Goal: Task Accomplishment & Management: Manage account settings

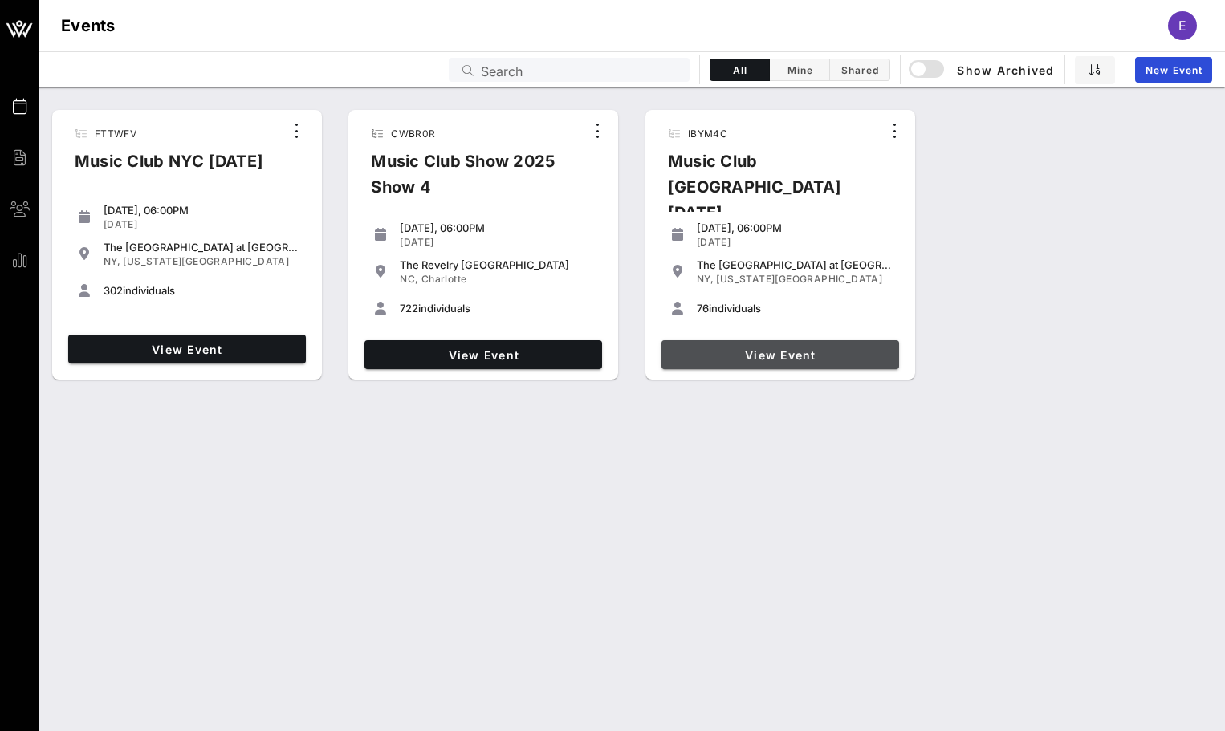
click at [827, 348] on span "View Event" at bounding box center [780, 355] width 225 height 14
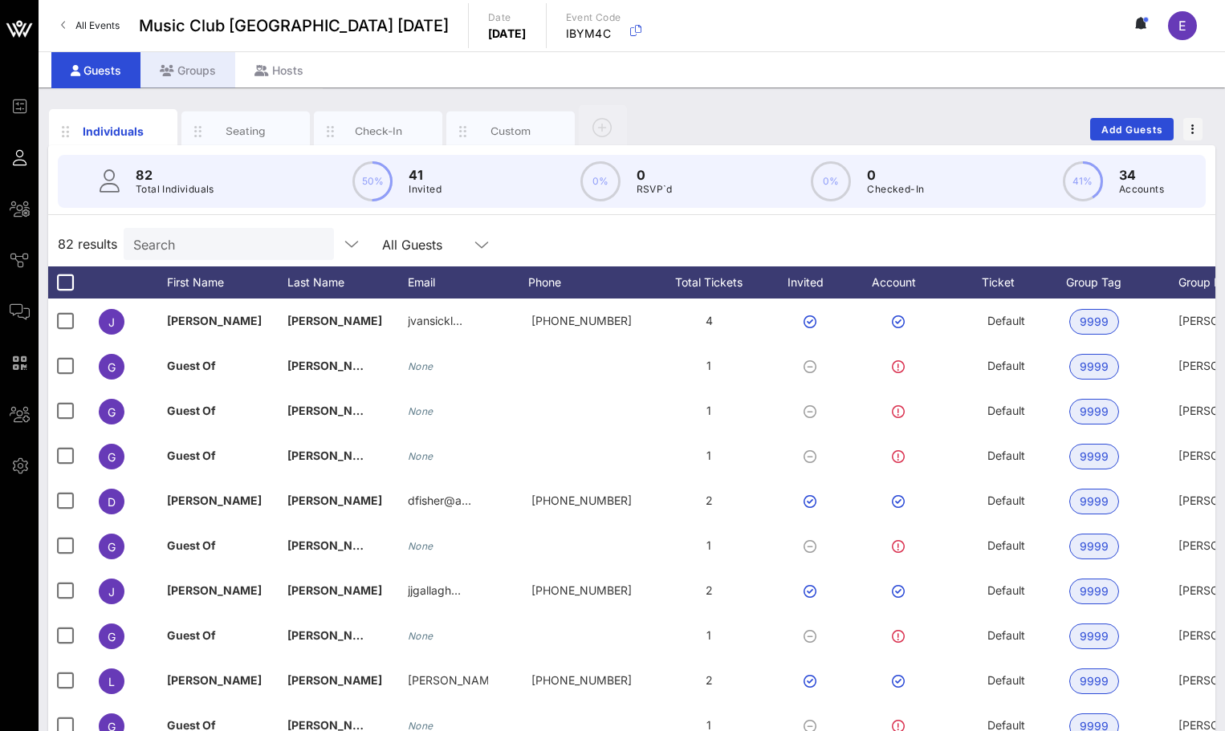
click at [212, 79] on div "Groups" at bounding box center [187, 70] width 95 height 36
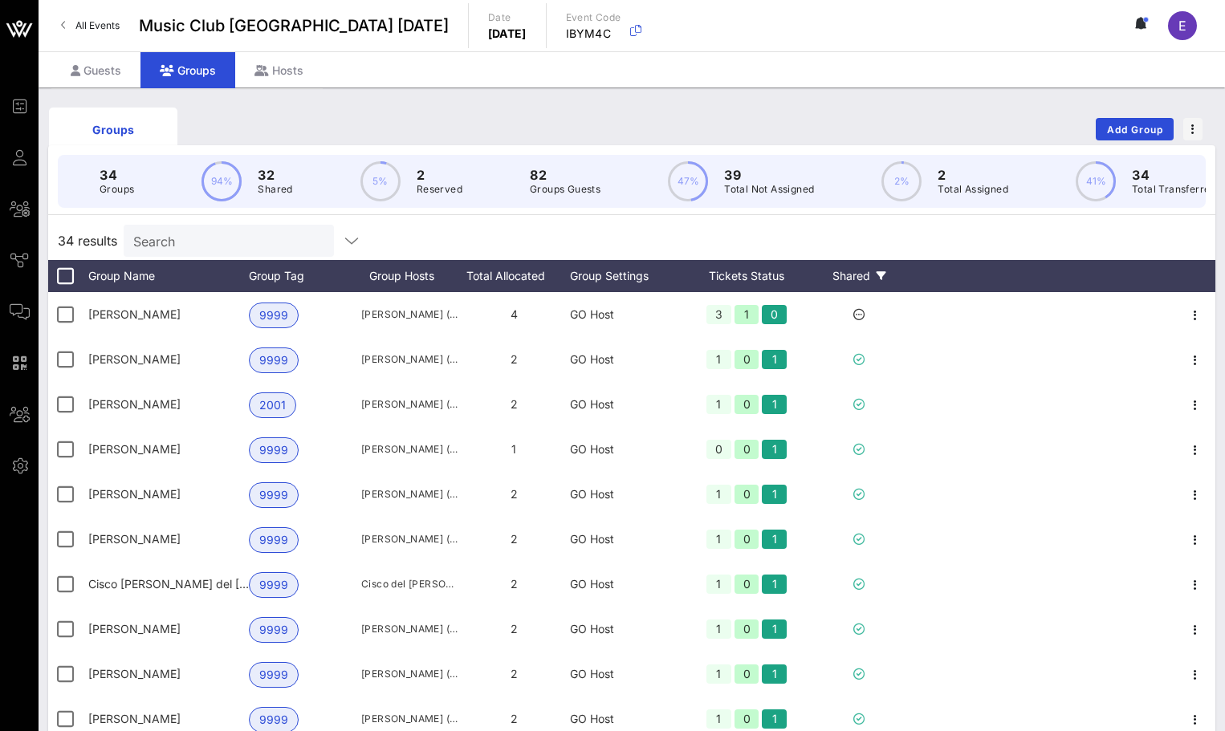
click at [872, 274] on div "Shared" at bounding box center [858, 276] width 96 height 32
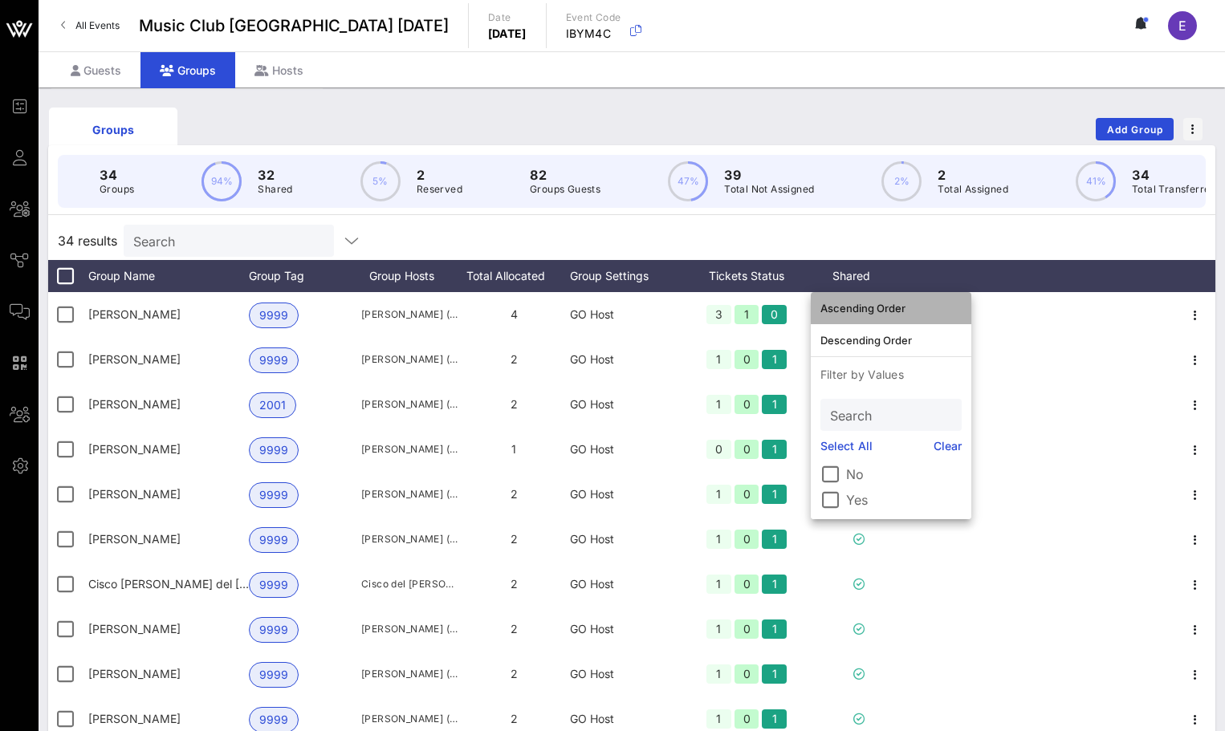
click at [887, 308] on div "Ascending Order" at bounding box center [890, 308] width 141 height 13
click at [898, 254] on div "34 results Search" at bounding box center [631, 240] width 1167 height 39
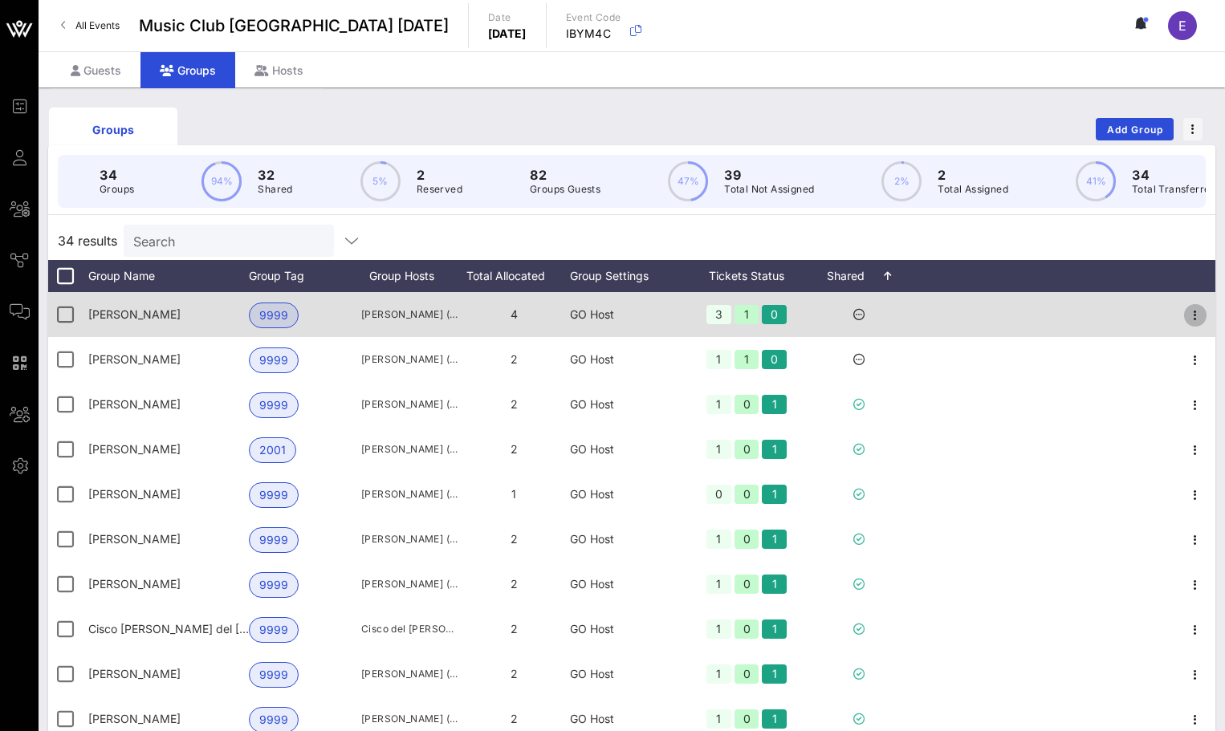
click at [1196, 314] on icon "button" at bounding box center [1194, 315] width 19 height 19
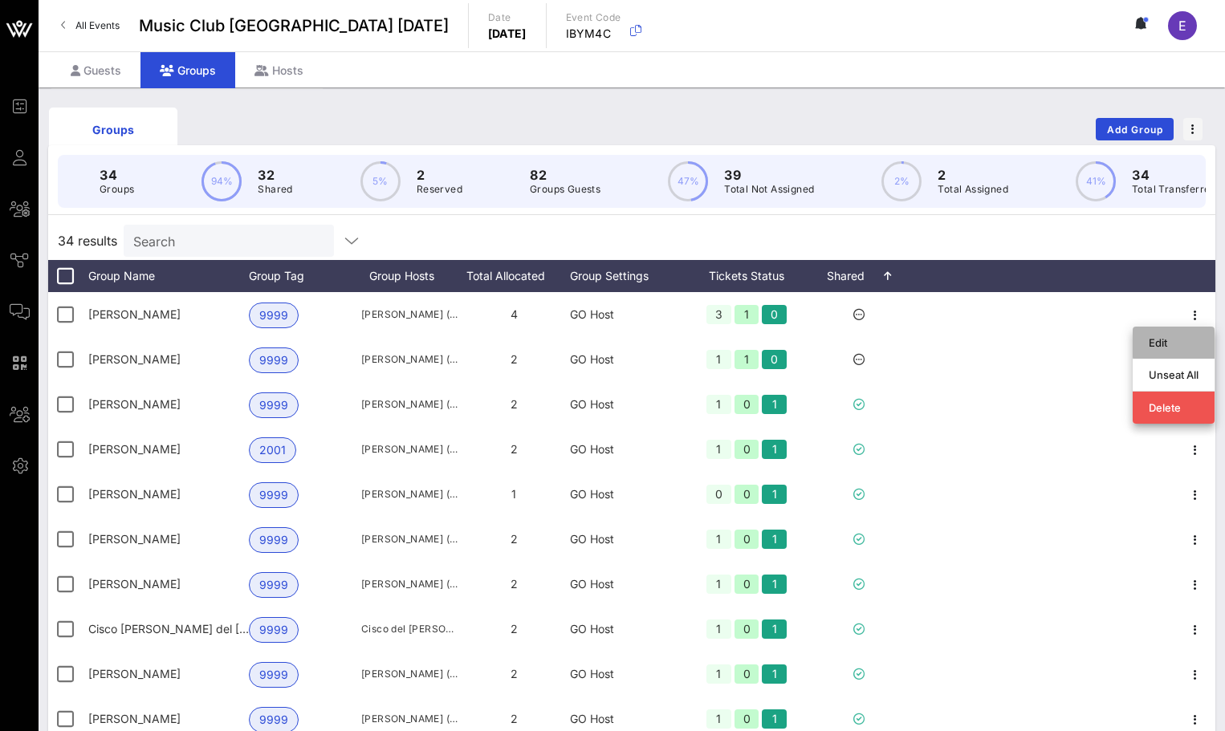
click at [1183, 344] on div "Edit" at bounding box center [1173, 342] width 50 height 13
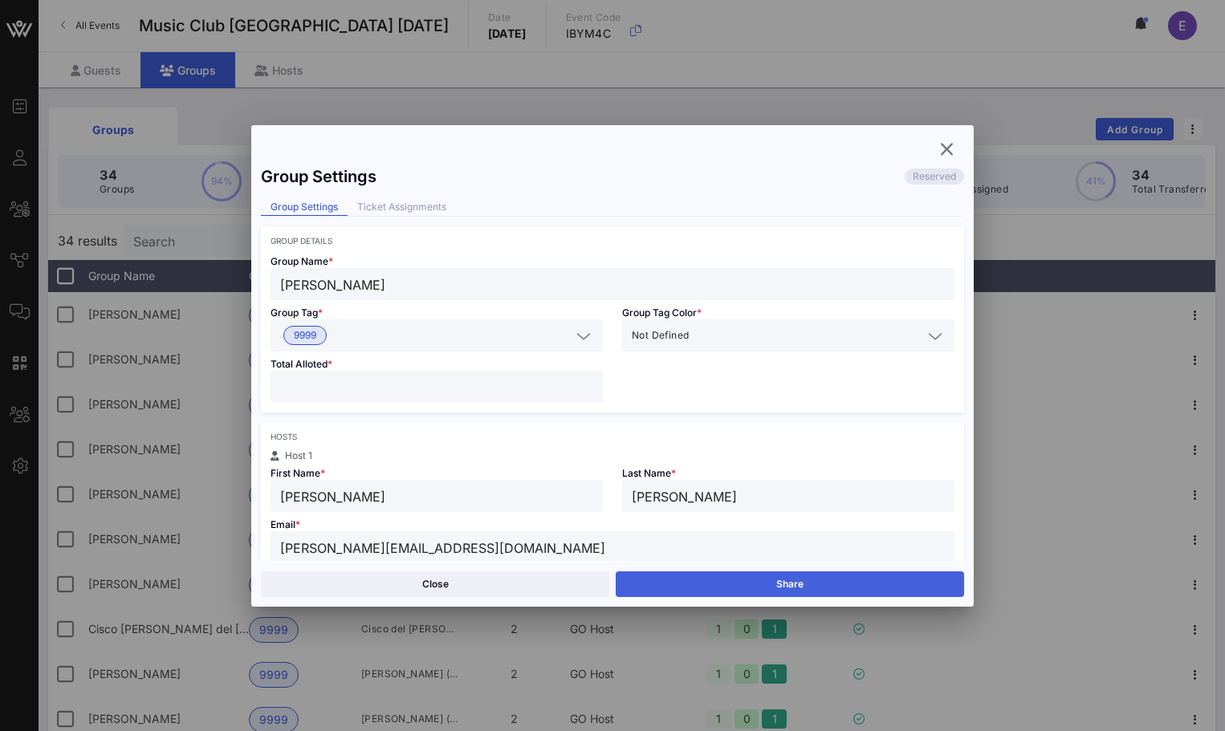
click at [799, 592] on button "Share" at bounding box center [789, 584] width 348 height 26
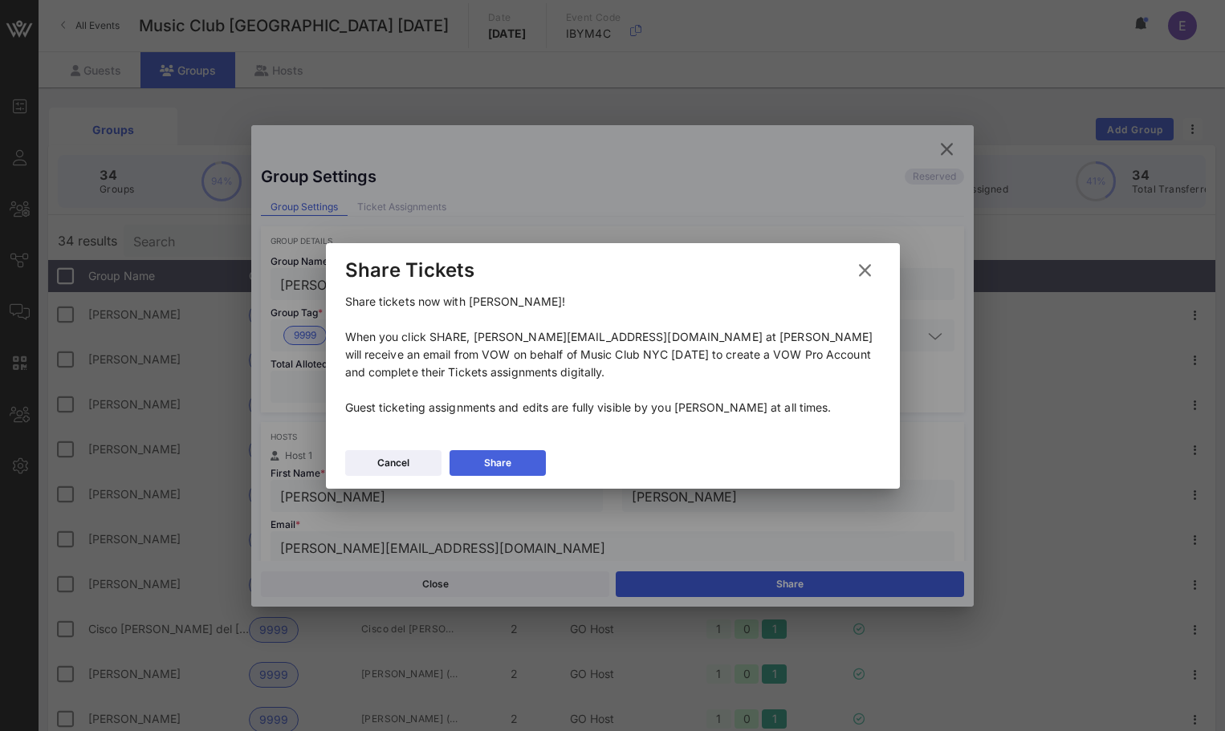
click at [519, 465] on button "Share" at bounding box center [497, 463] width 96 height 26
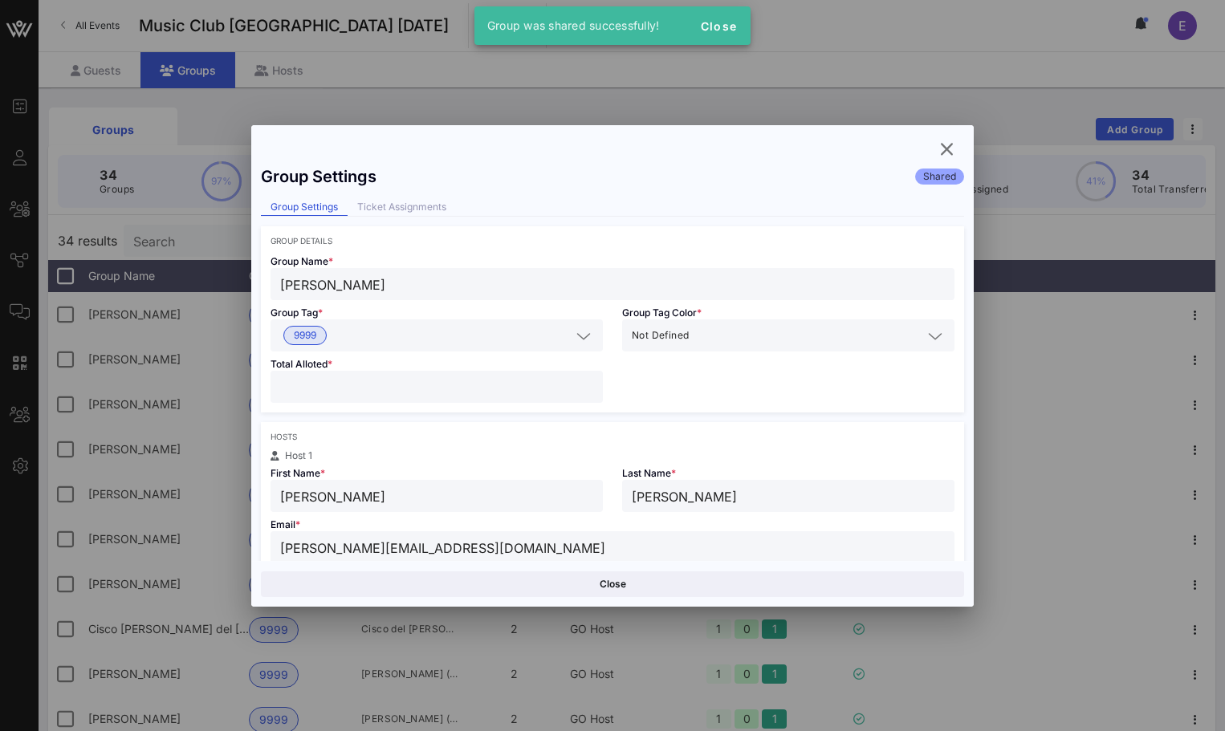
click at [960, 136] on div "Group Settings Shared Group Settings Ticket Assignments Group Details Group Nam…" at bounding box center [612, 365] width 722 height 481
click at [955, 141] on icon "button" at bounding box center [945, 149] width 19 height 19
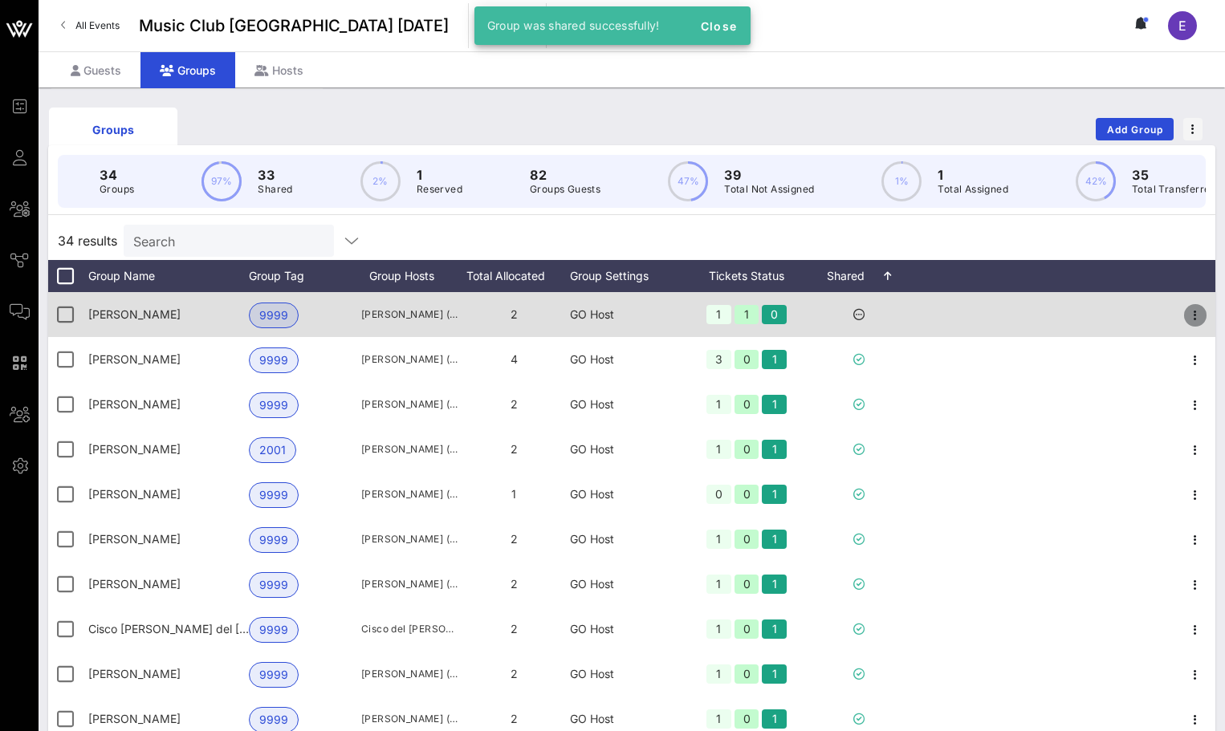
click at [1196, 320] on icon "button" at bounding box center [1194, 315] width 19 height 19
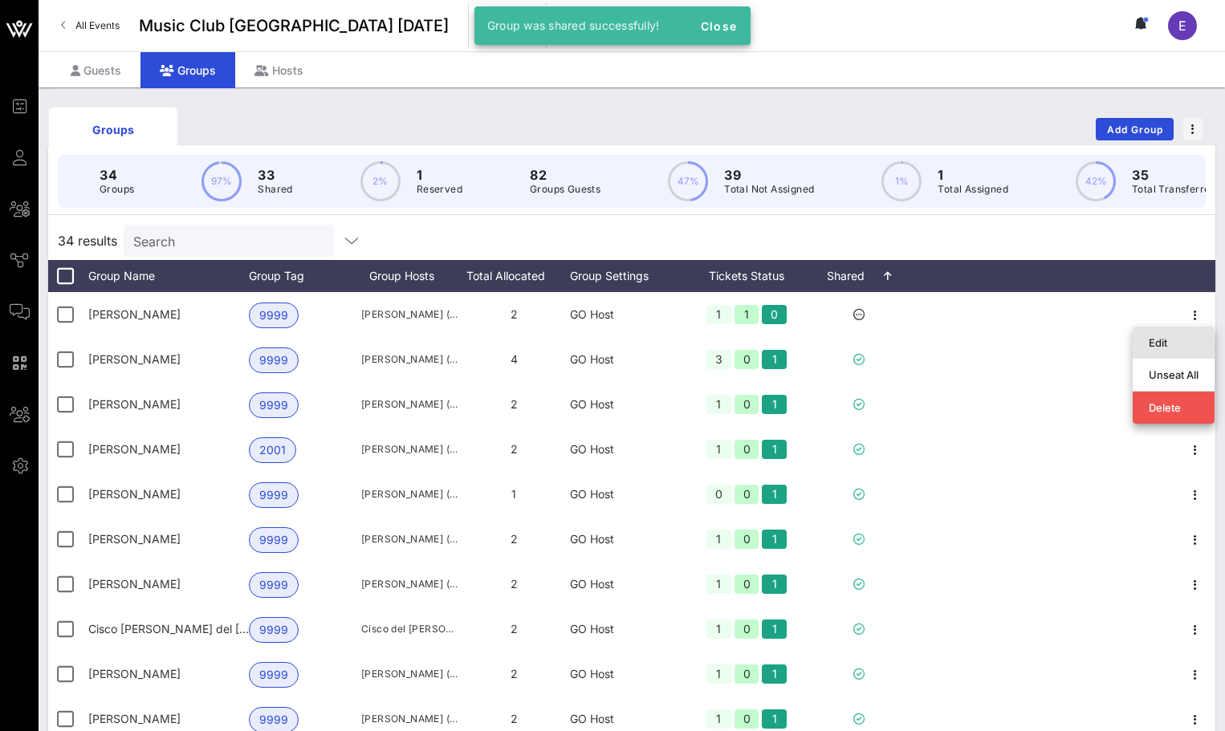
click at [1168, 348] on div "Edit" at bounding box center [1173, 342] width 50 height 13
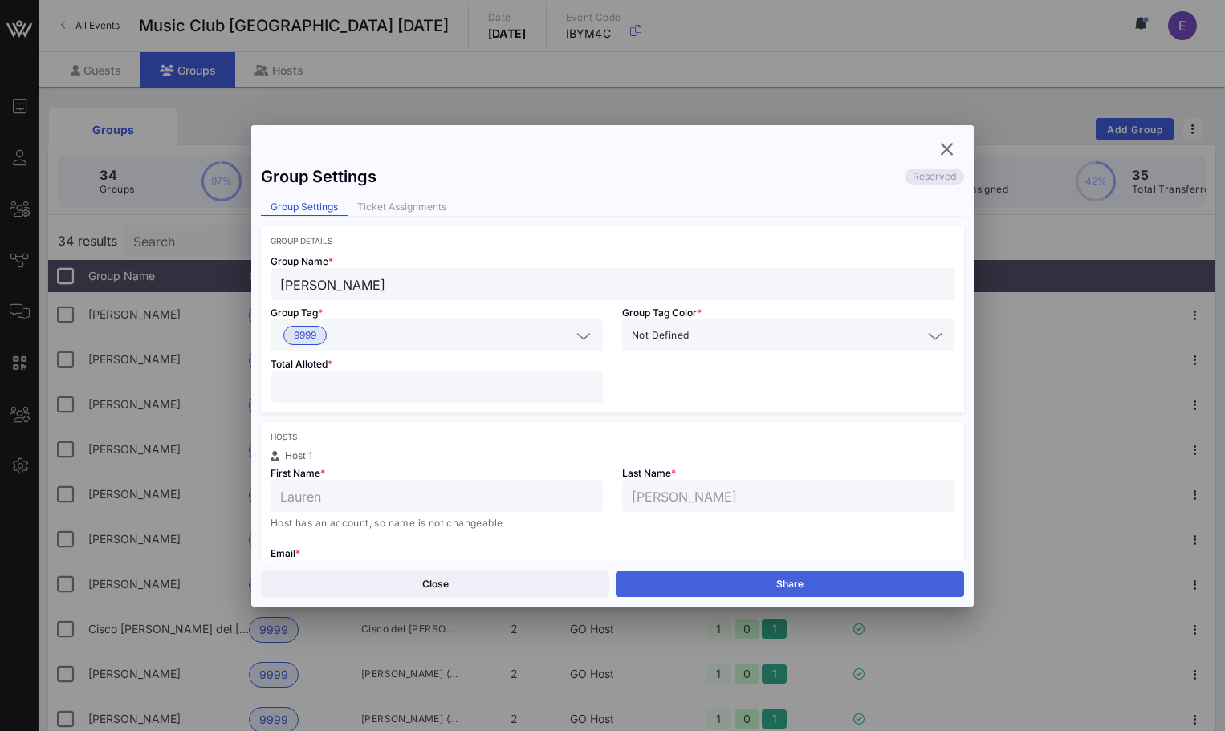
click at [816, 583] on button "Share" at bounding box center [789, 584] width 348 height 26
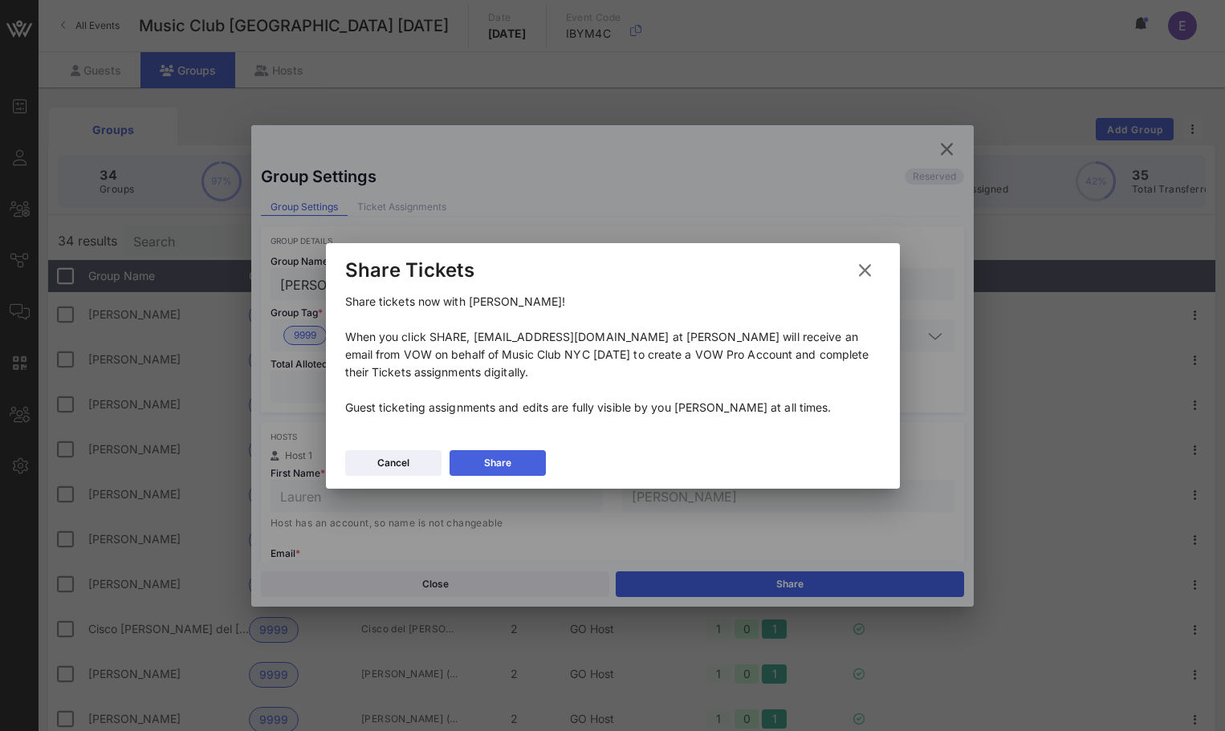
click at [532, 462] on button "Share" at bounding box center [497, 463] width 96 height 26
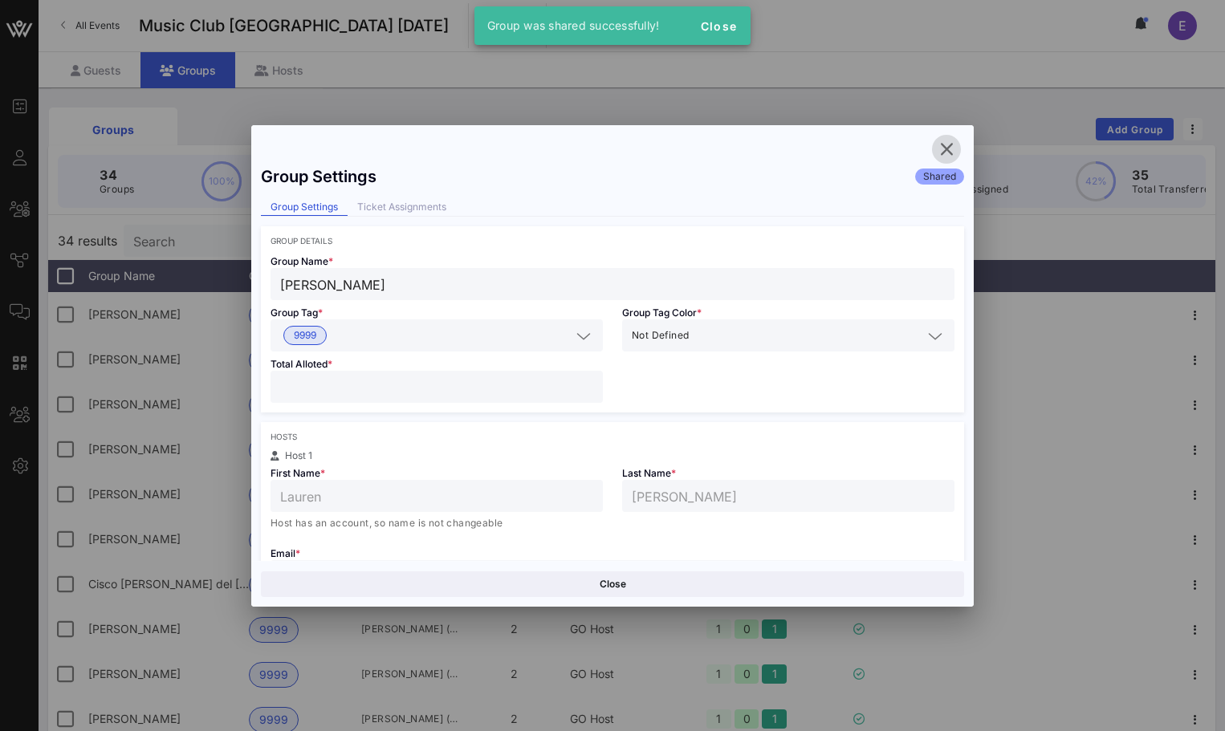
click at [947, 154] on icon "button" at bounding box center [945, 149] width 19 height 19
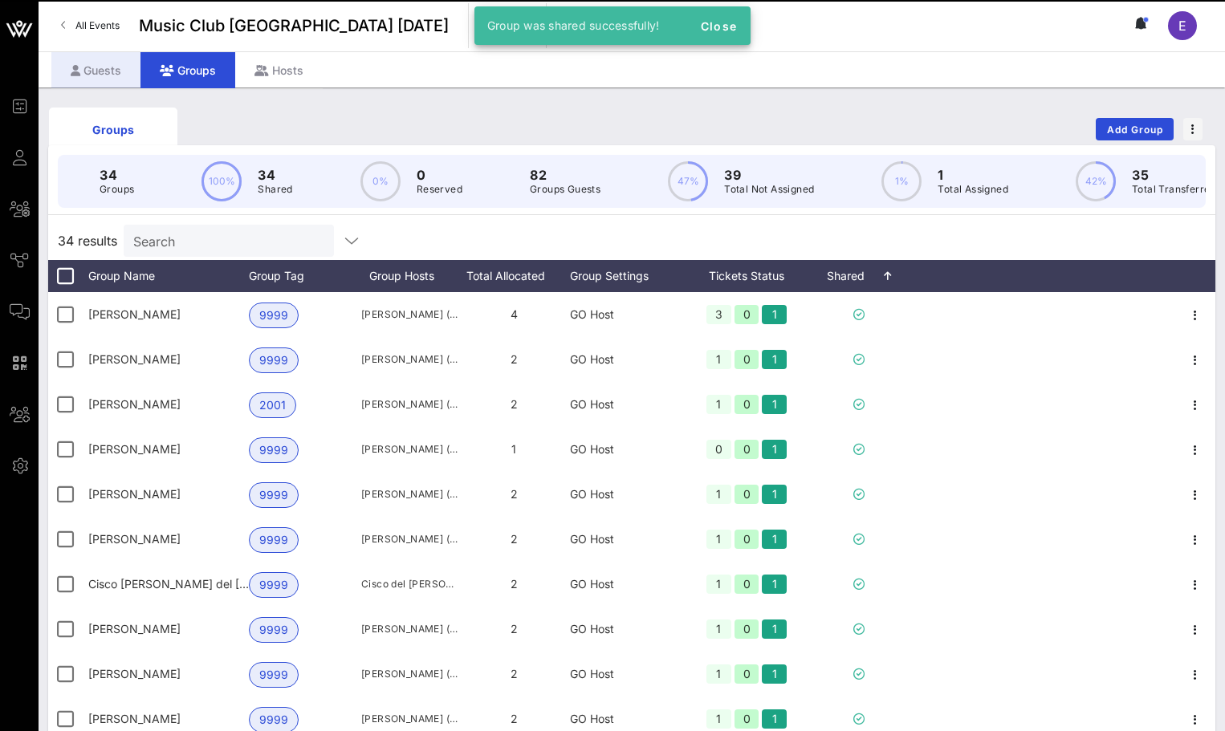
click at [131, 86] on div "Guests" at bounding box center [95, 70] width 89 height 36
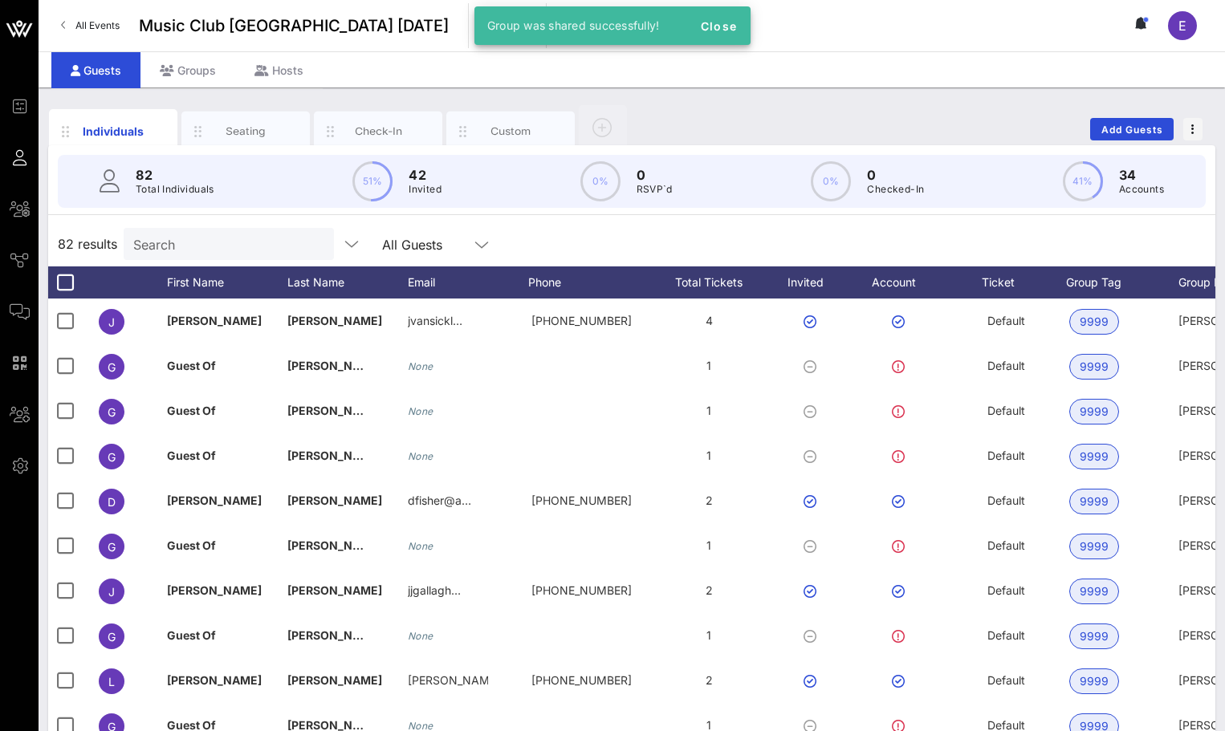
click at [217, 240] on input "Search" at bounding box center [227, 244] width 188 height 21
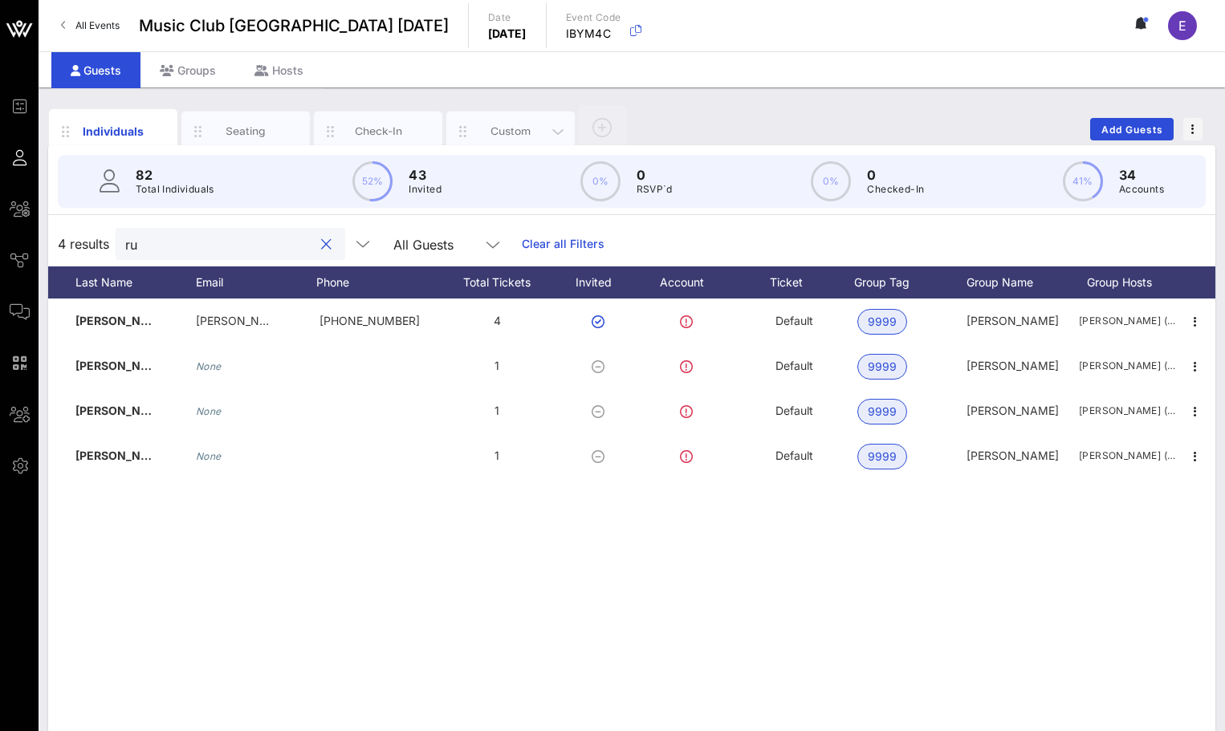
type input "ru"
click at [543, 125] on div "Custom" at bounding box center [510, 131] width 71 height 15
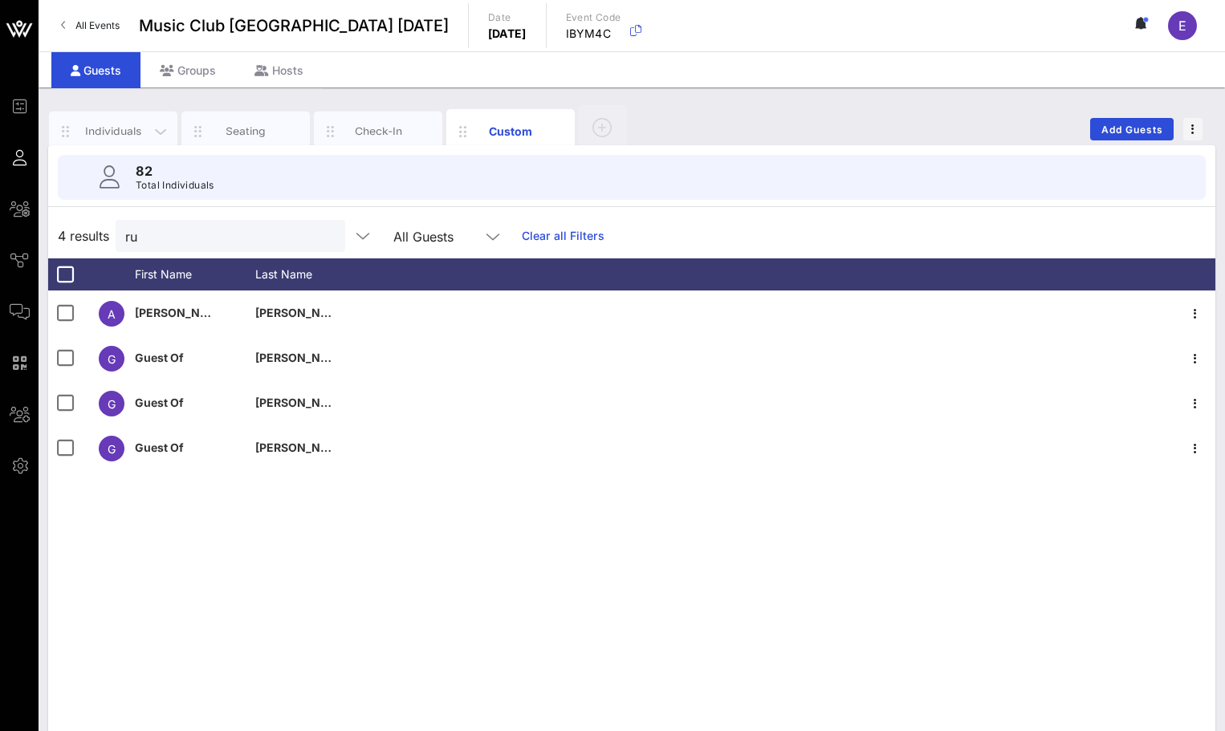
click at [144, 129] on div "Individuals" at bounding box center [113, 131] width 71 height 15
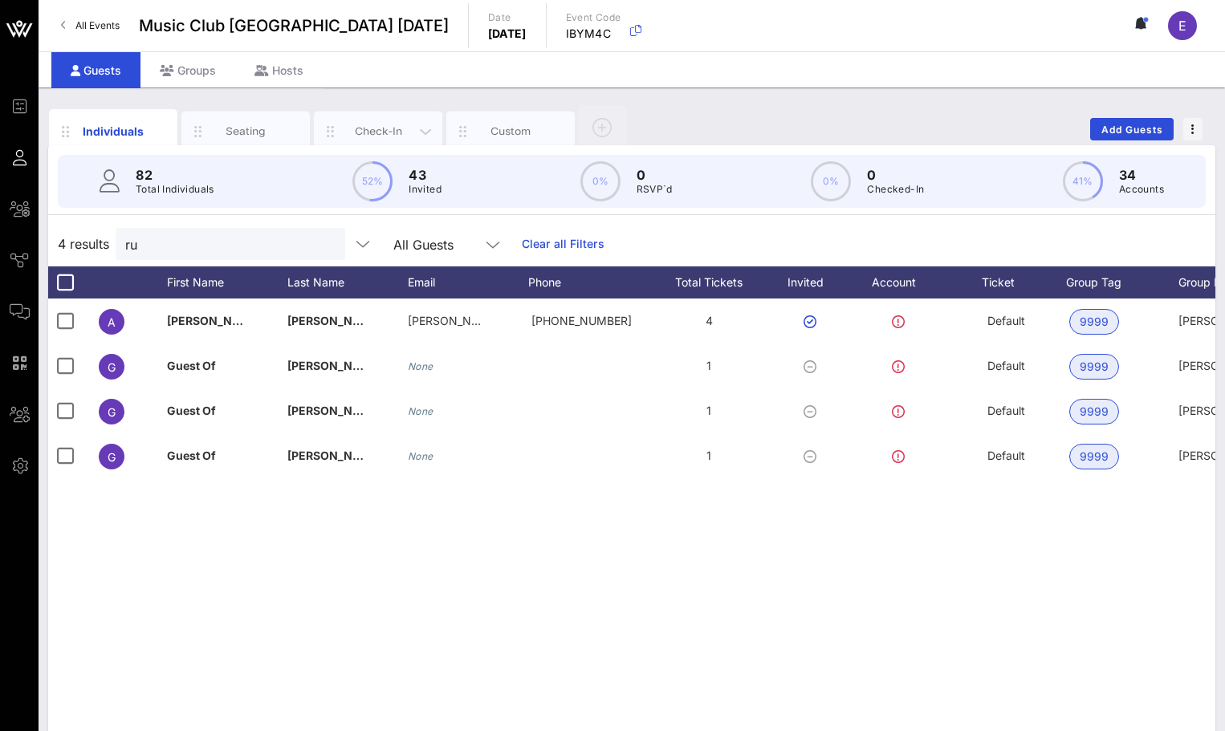
click at [372, 128] on div "Check-In" at bounding box center [378, 131] width 71 height 15
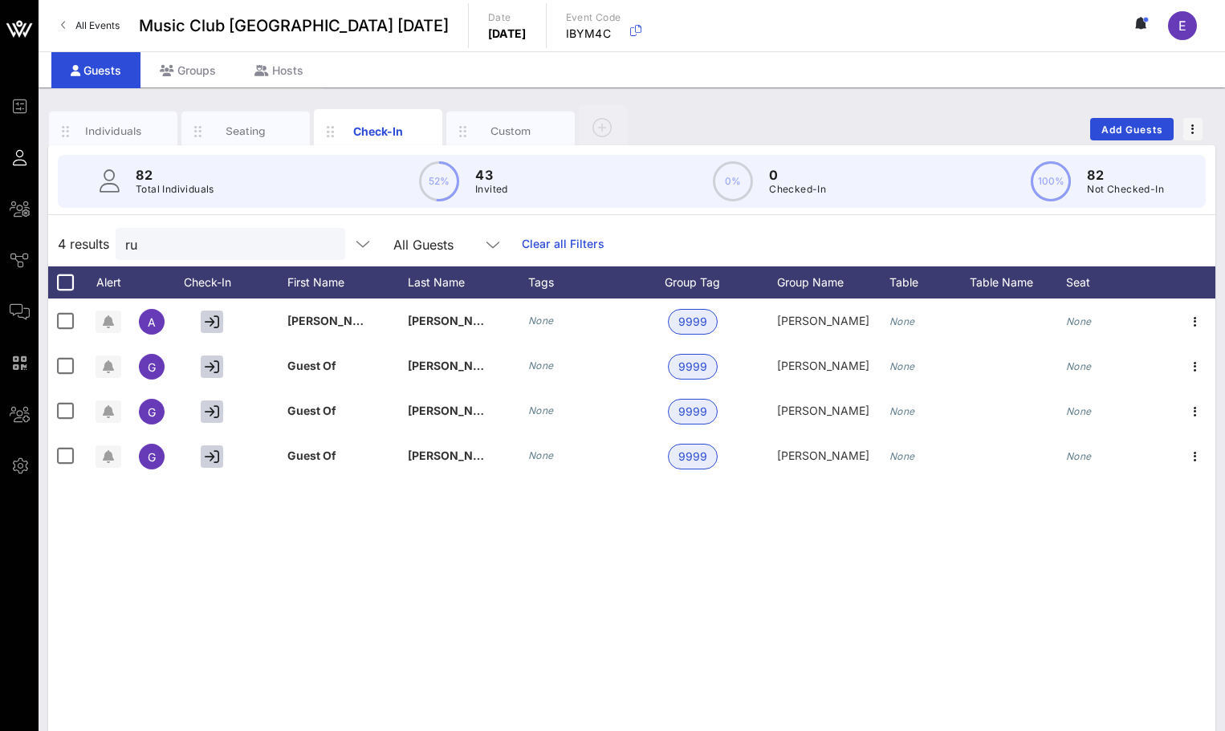
click at [105, 145] on div "82 Total Individuals 52% 43 Invited 0% 0 Checked-In 100% 82 Not Checked-In" at bounding box center [632, 181] width 1186 height 72
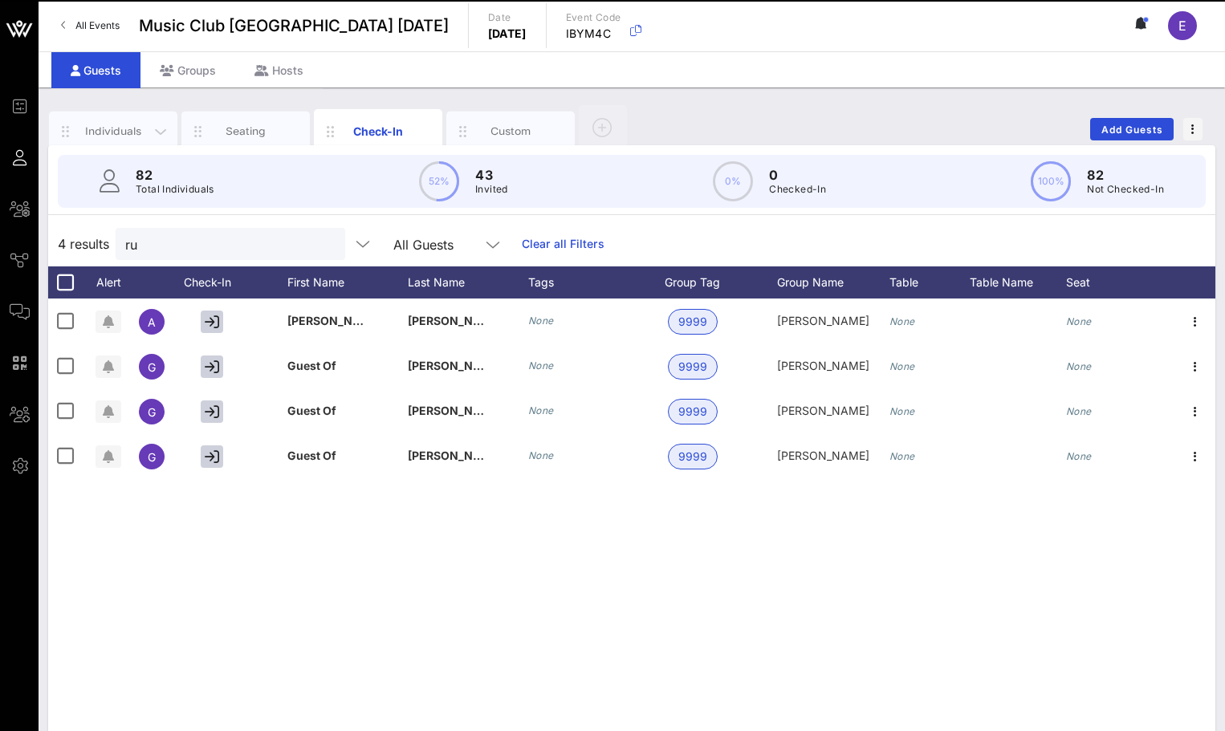
click at [106, 129] on div "Individuals" at bounding box center [113, 131] width 71 height 15
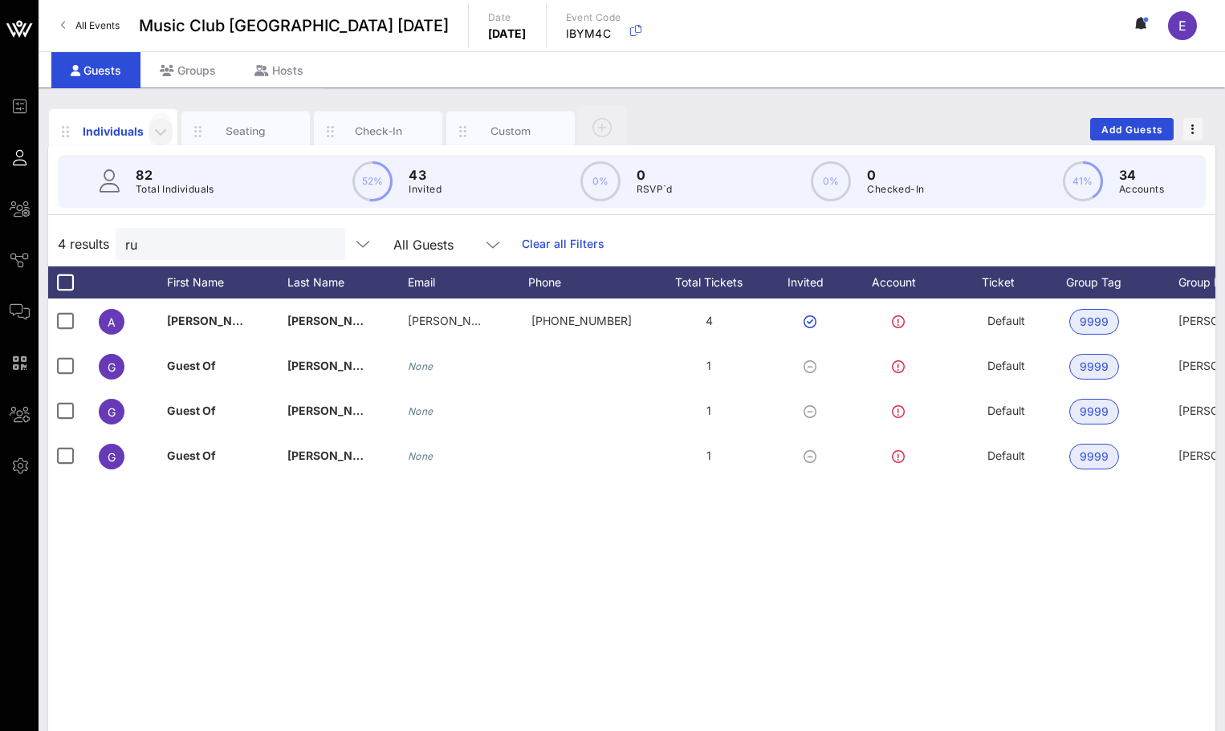
click at [160, 128] on icon "button" at bounding box center [160, 131] width 19 height 19
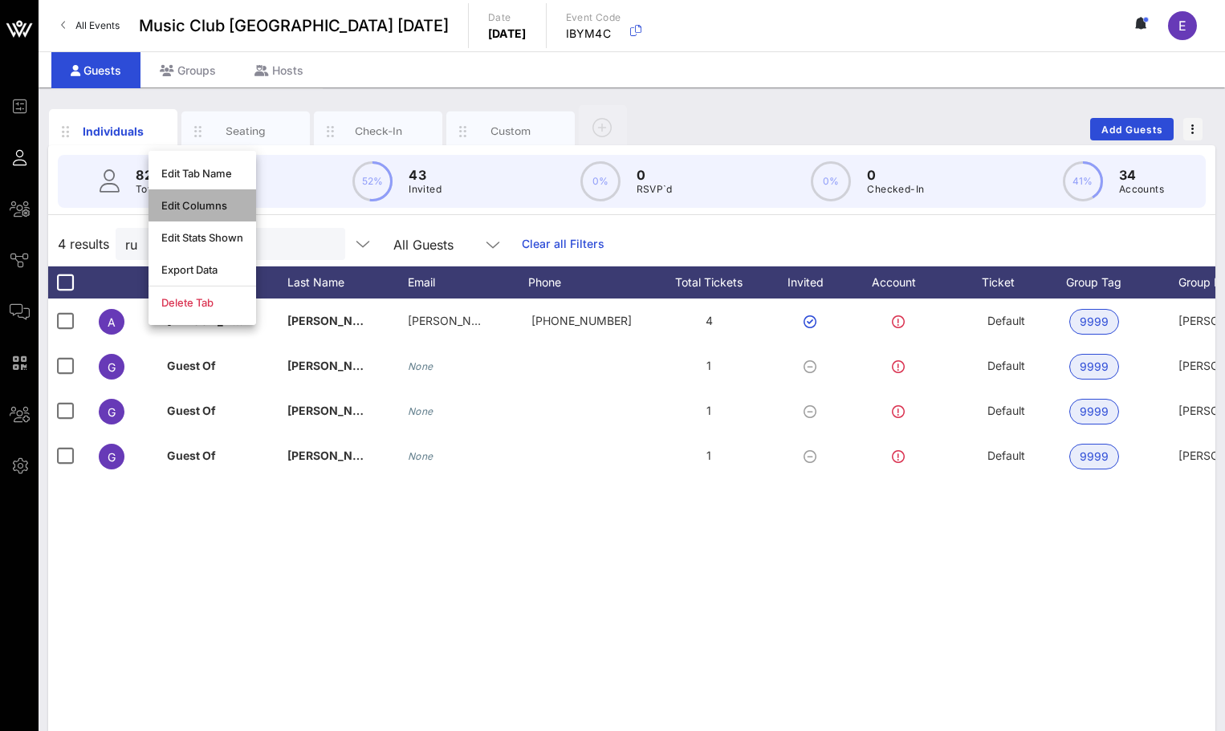
click at [201, 208] on div "Edit Columns" at bounding box center [202, 205] width 82 height 13
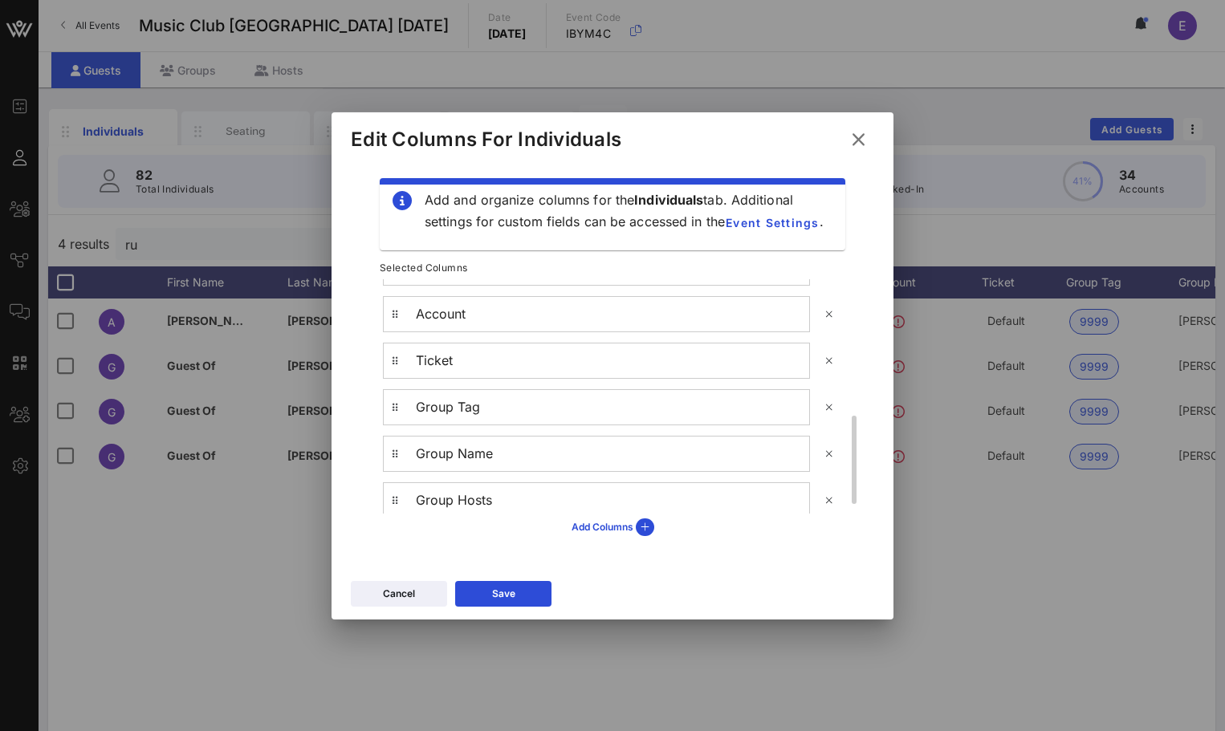
scroll to position [384, 0]
click at [640, 530] on icon at bounding box center [645, 527] width 18 height 18
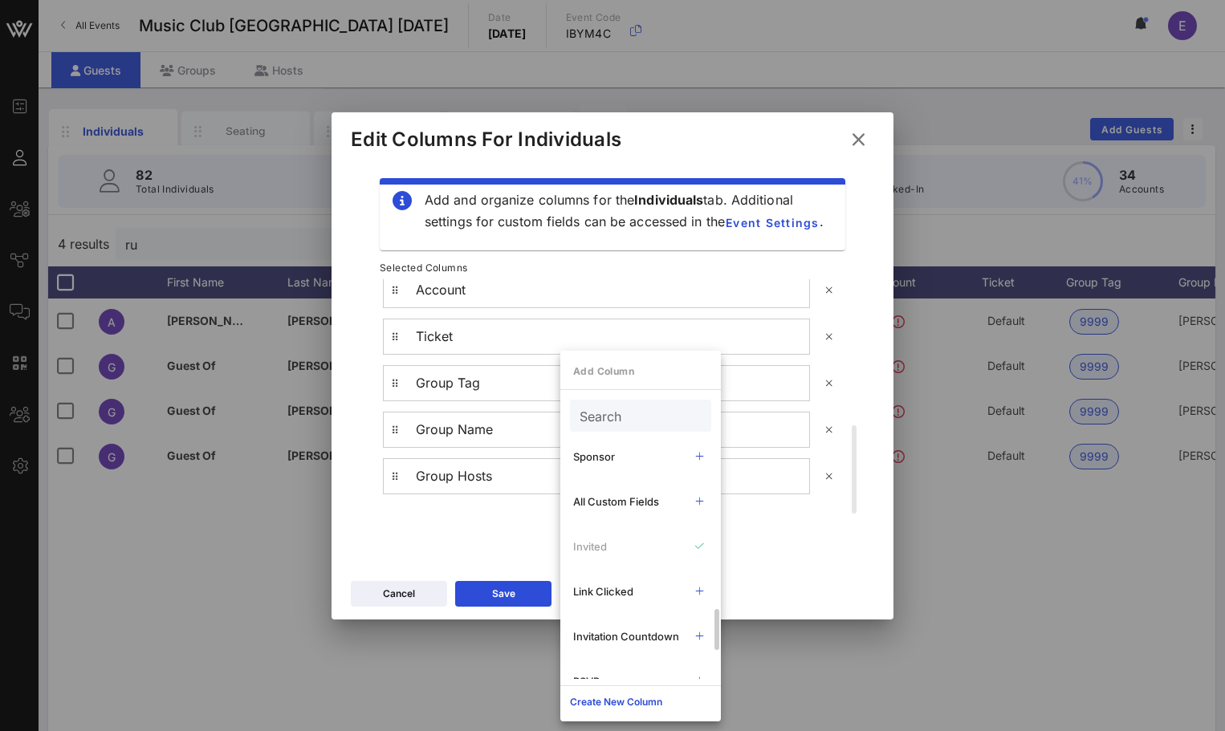
scroll to position [1002, 0]
click at [676, 594] on div "Link Clicked" at bounding box center [626, 588] width 106 height 13
click at [508, 584] on button "Save" at bounding box center [503, 594] width 96 height 26
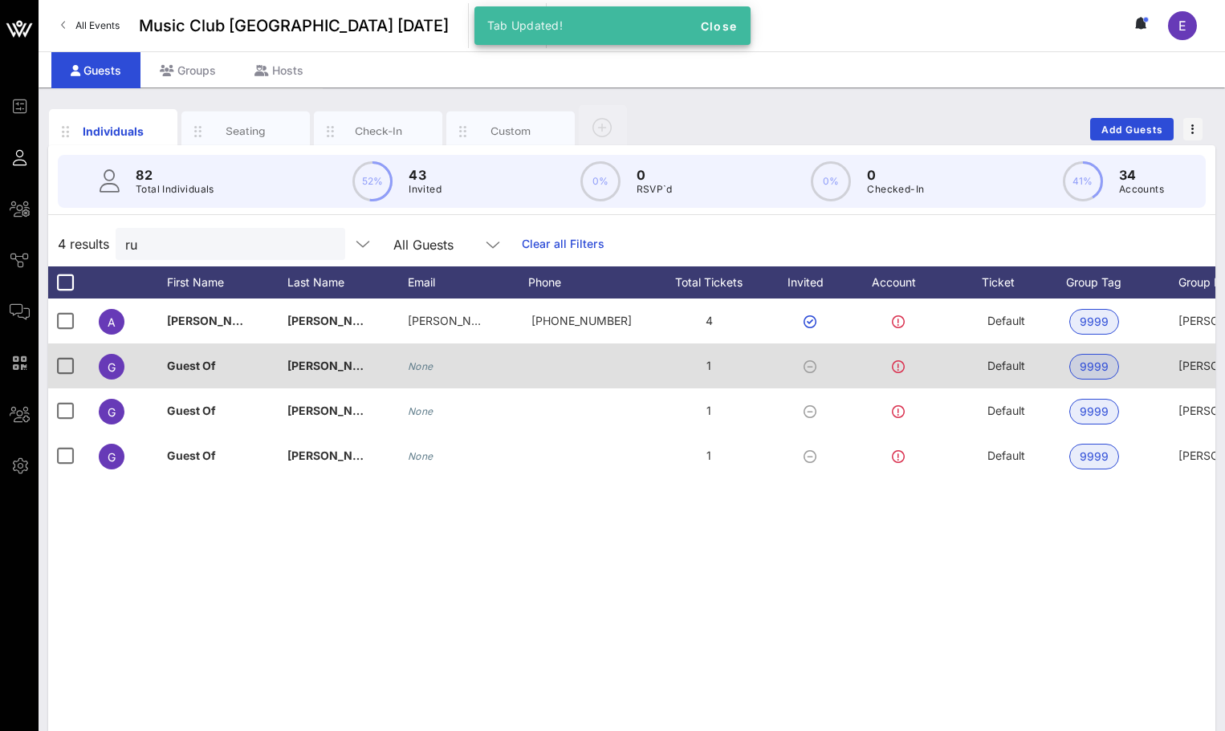
scroll to position [0, 18]
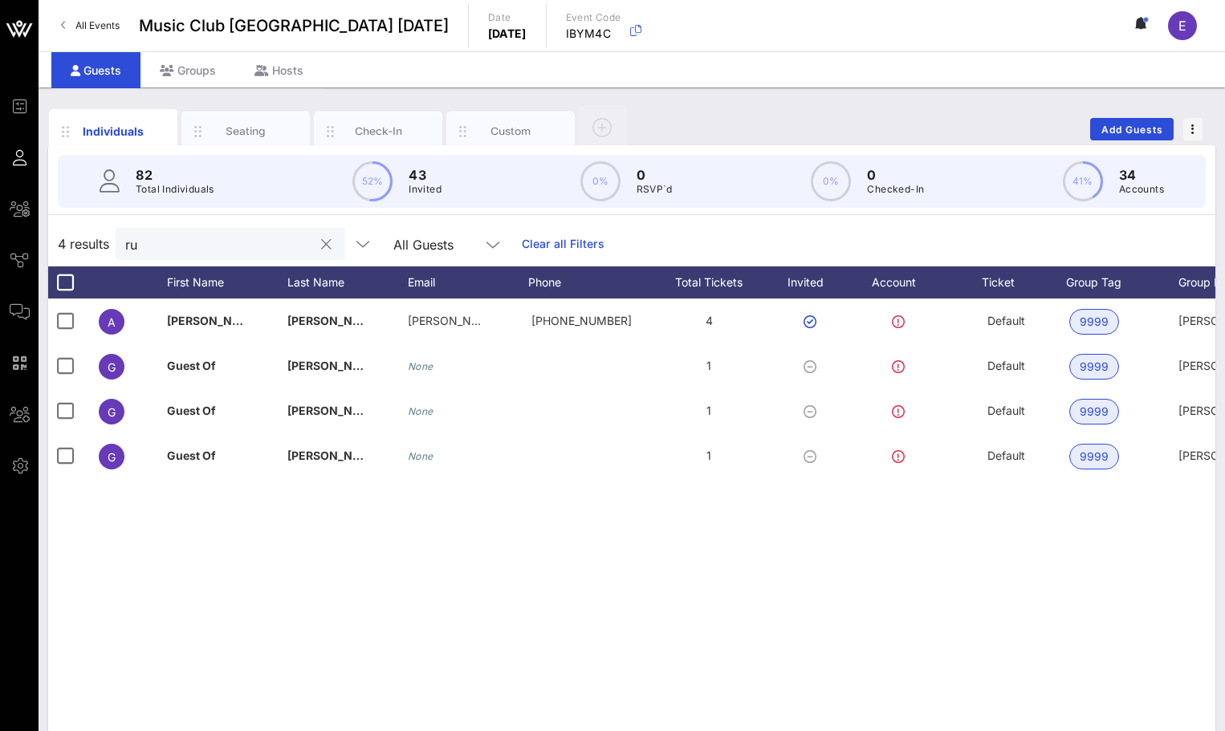
click at [321, 250] on button "clear icon" at bounding box center [326, 245] width 10 height 16
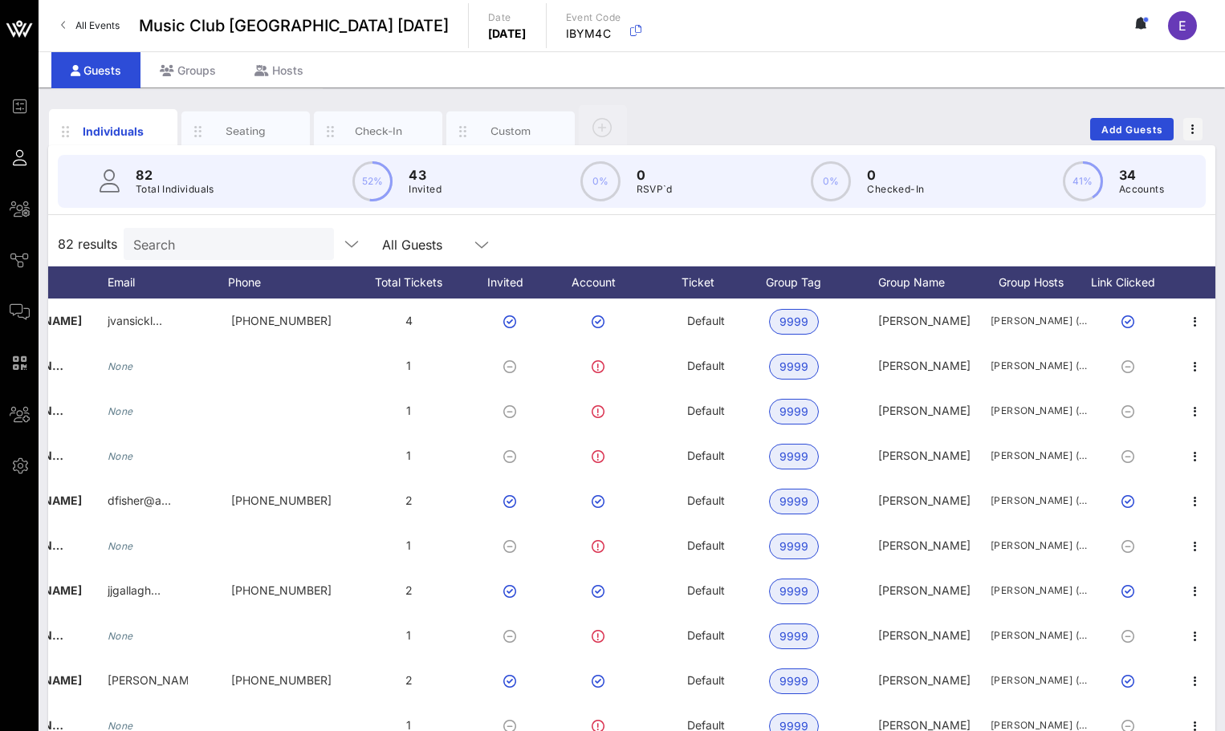
drag, startPoint x: 1126, startPoint y: 280, endPoint x: 1107, endPoint y: 253, distance: 33.4
click at [1107, 253] on div "82 results Search All Guests First Name Last Name Email Phone Total Tickets Inv…" at bounding box center [631, 500] width 1167 height 559
click at [1102, 232] on div "82 results Search All Guests" at bounding box center [631, 243] width 1167 height 45
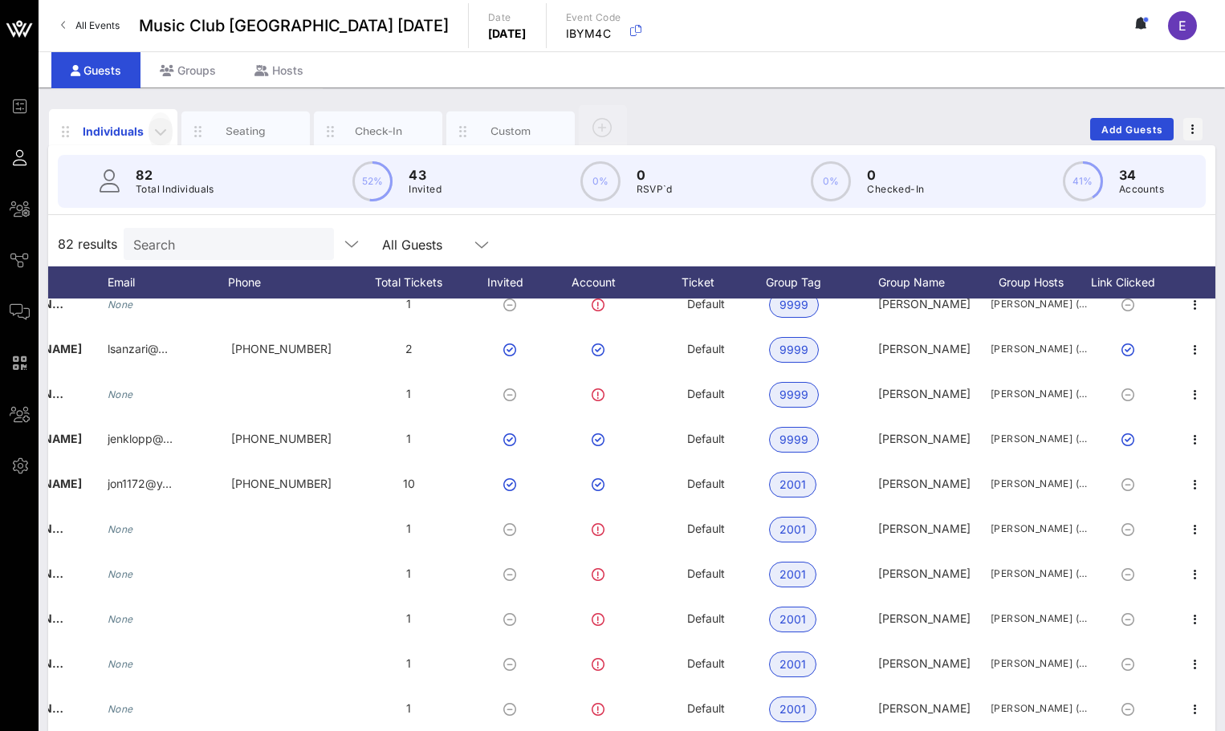
click at [167, 122] on icon "button" at bounding box center [160, 131] width 19 height 19
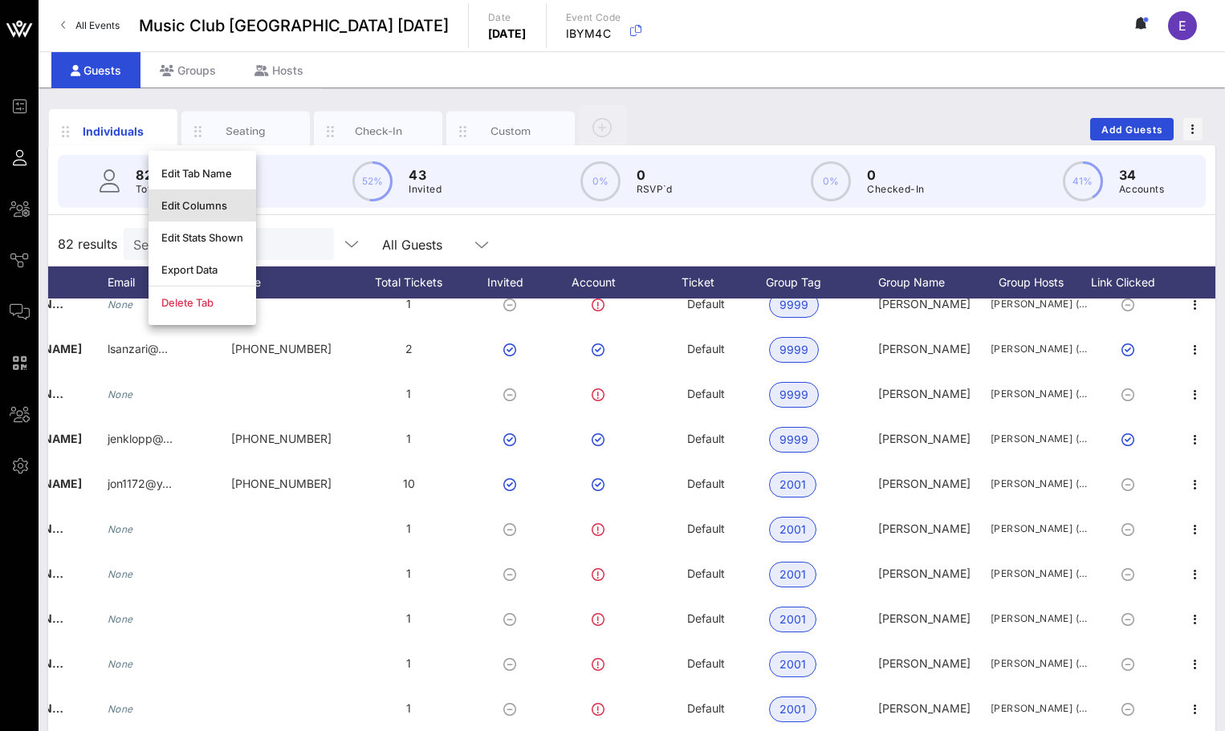
click at [182, 205] on div "Edit Columns" at bounding box center [202, 205] width 82 height 13
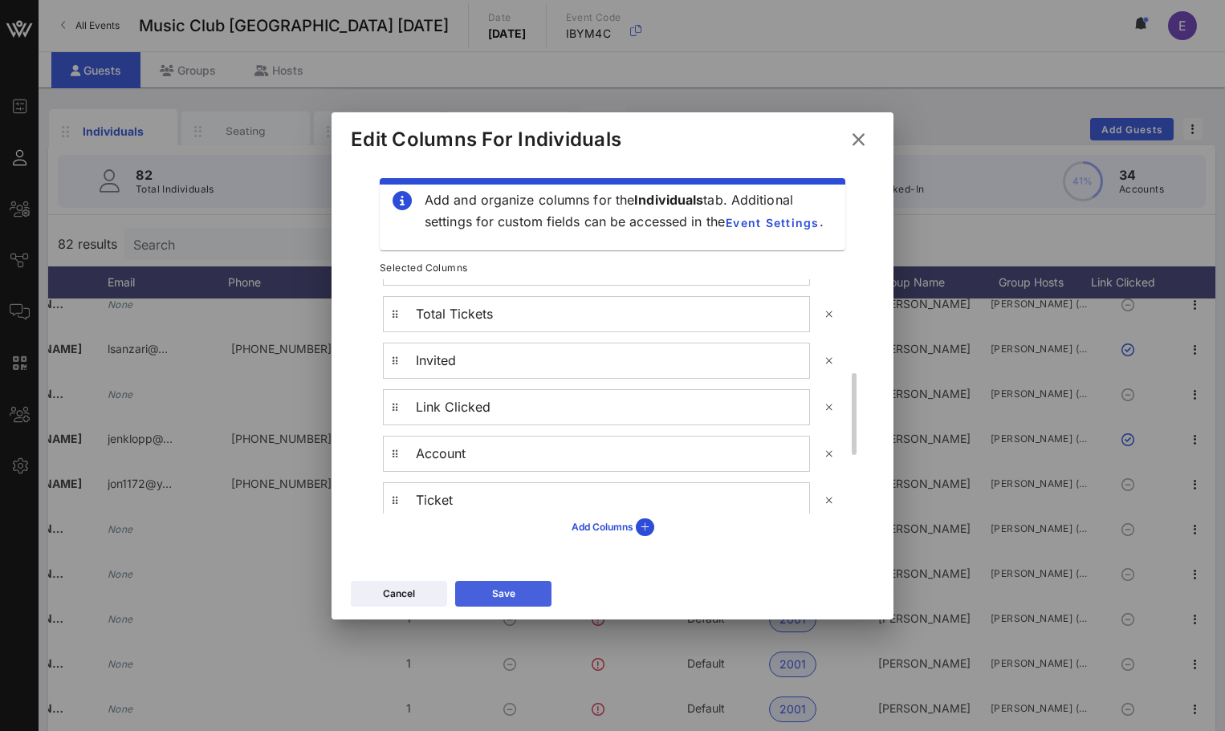
click at [509, 586] on div "Save" at bounding box center [503, 594] width 23 height 16
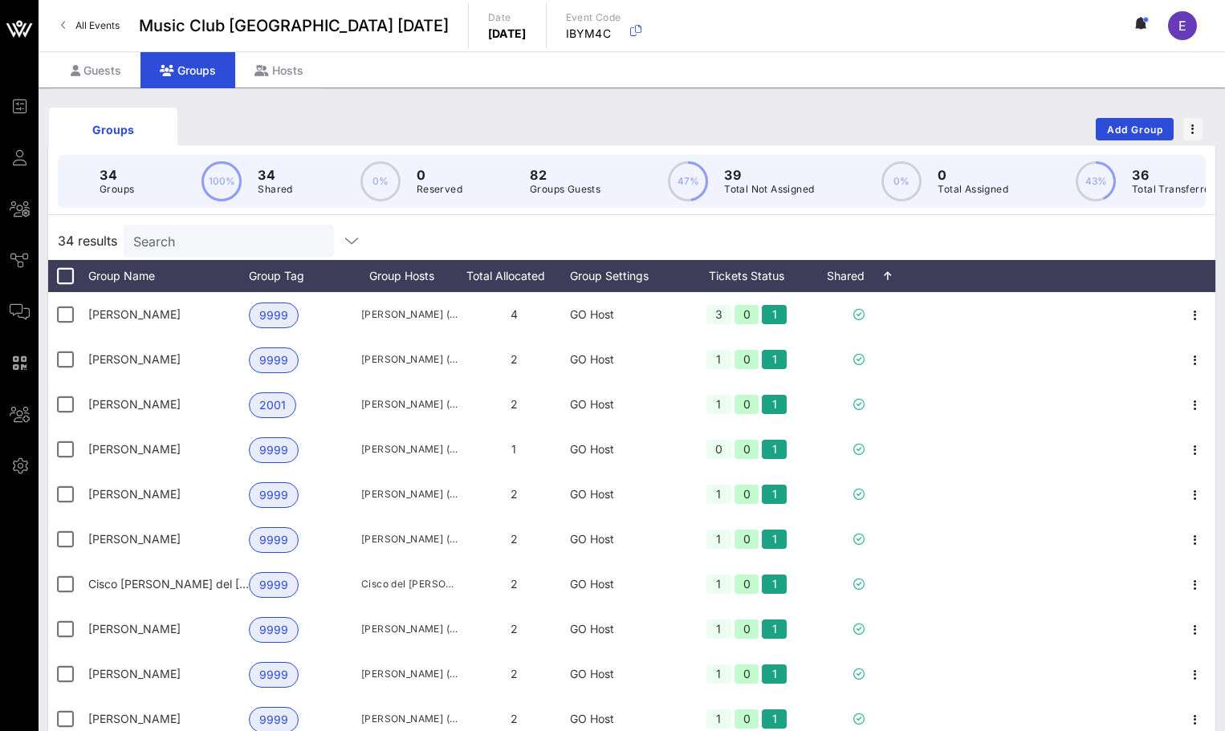
click at [263, 242] on input "Search" at bounding box center [227, 240] width 188 height 21
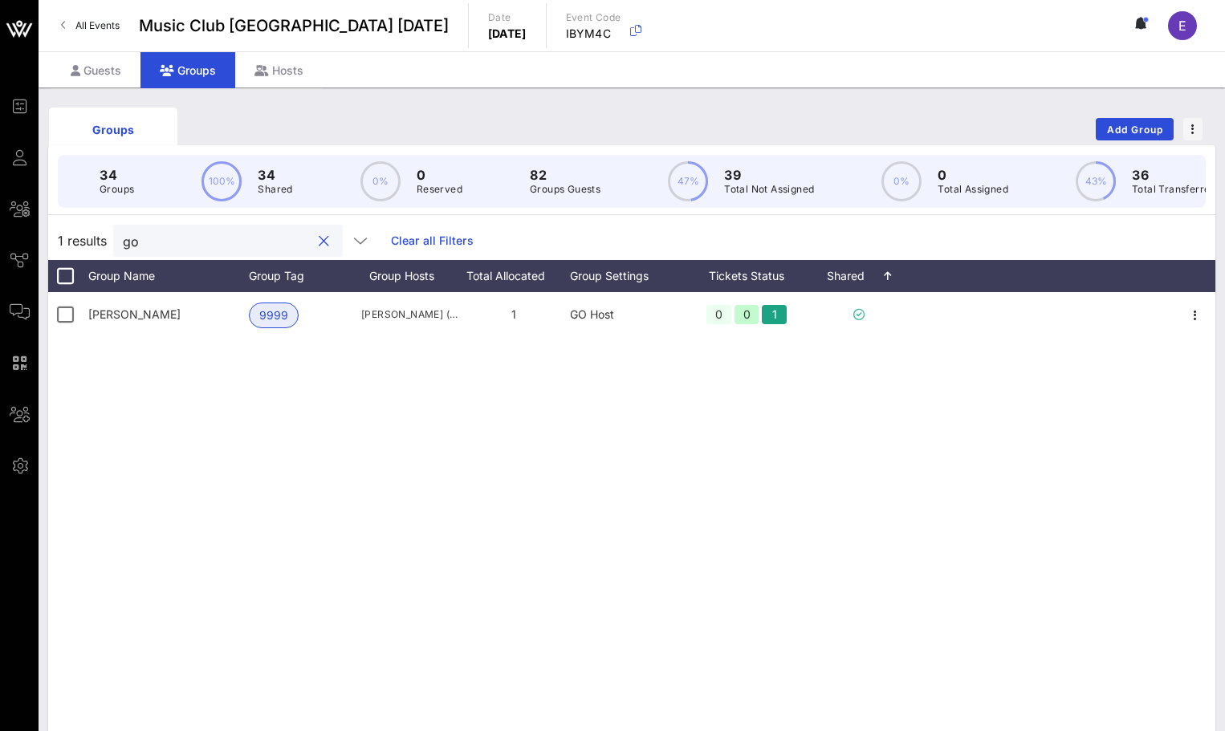
type input "gol"
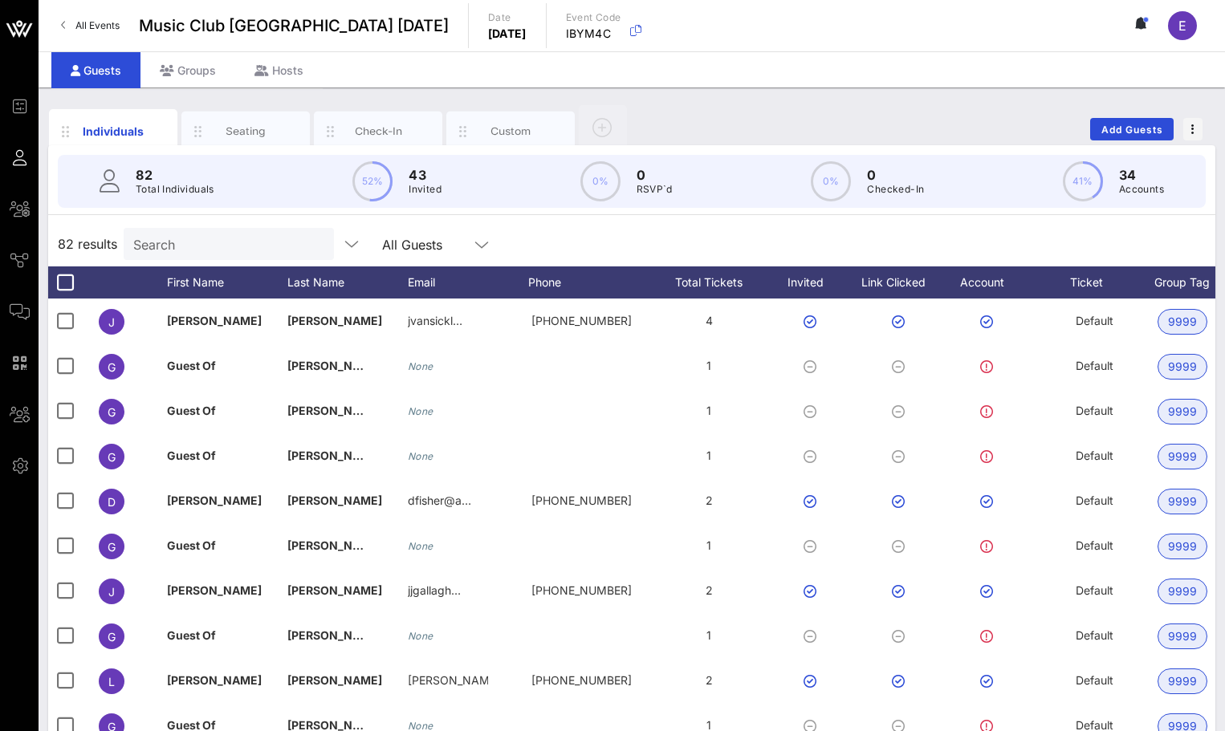
click at [202, 231] on div "Search" at bounding box center [227, 244] width 188 height 32
click at [221, 233] on div at bounding box center [227, 244] width 188 height 32
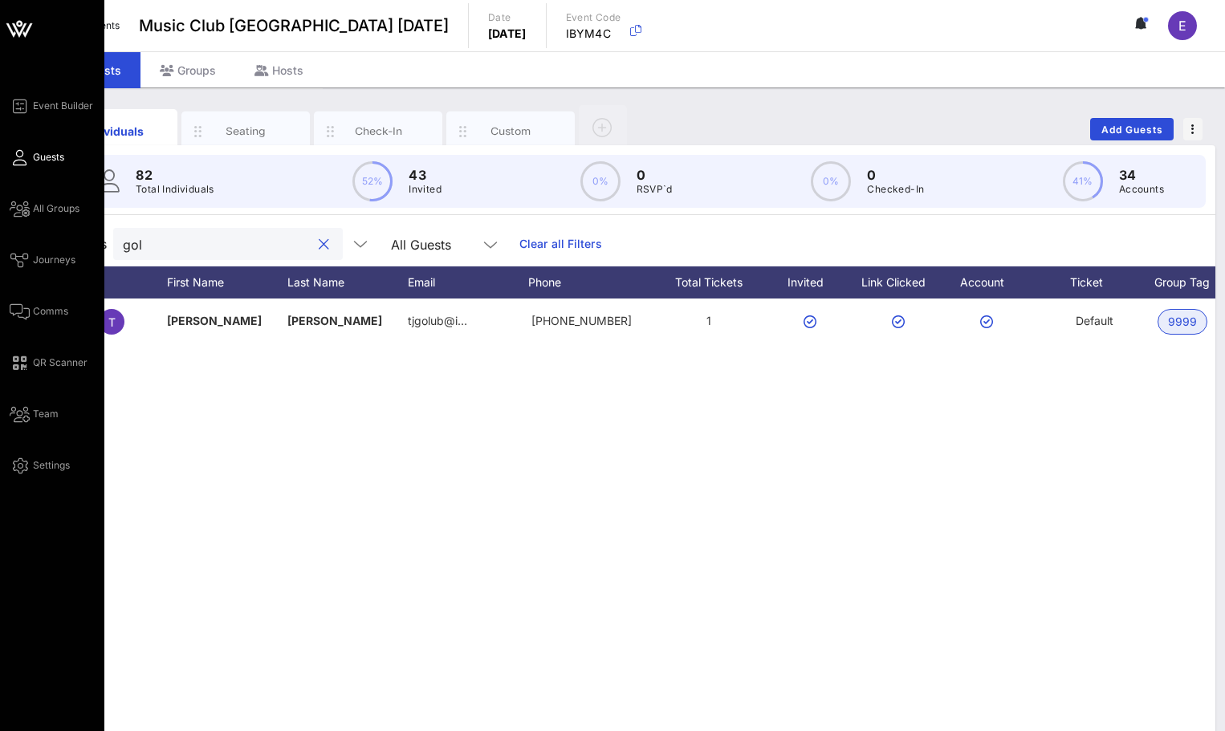
type input "gol"
click at [18, 321] on div "Event Builder Guests All Groups Journeys Comms QR Scanner Team Settings" at bounding box center [57, 285] width 95 height 379
click at [18, 313] on icon at bounding box center [20, 312] width 20 height 2
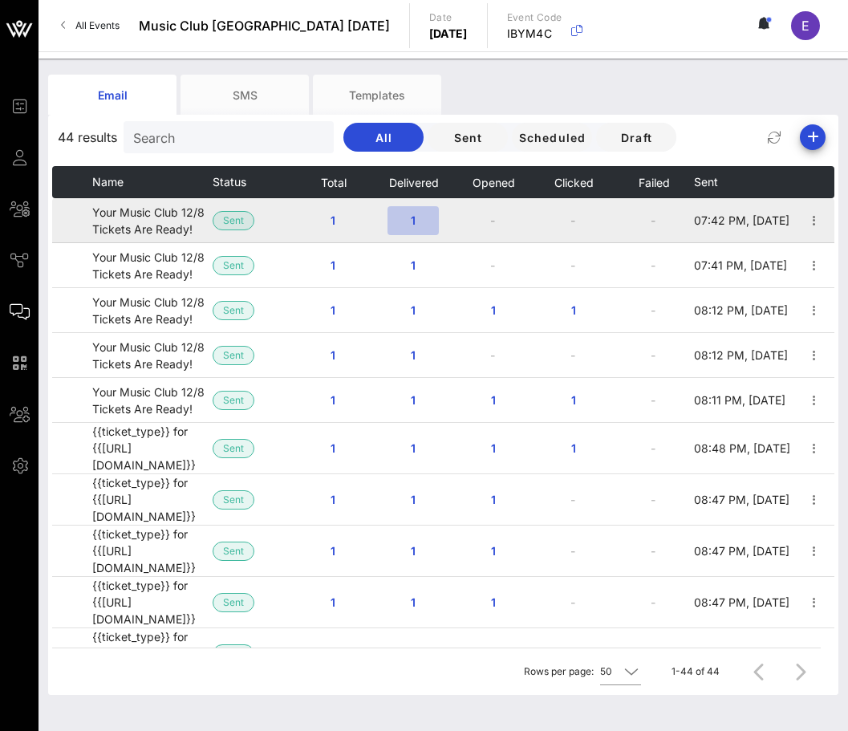
click at [409, 221] on span "1" at bounding box center [413, 220] width 26 height 14
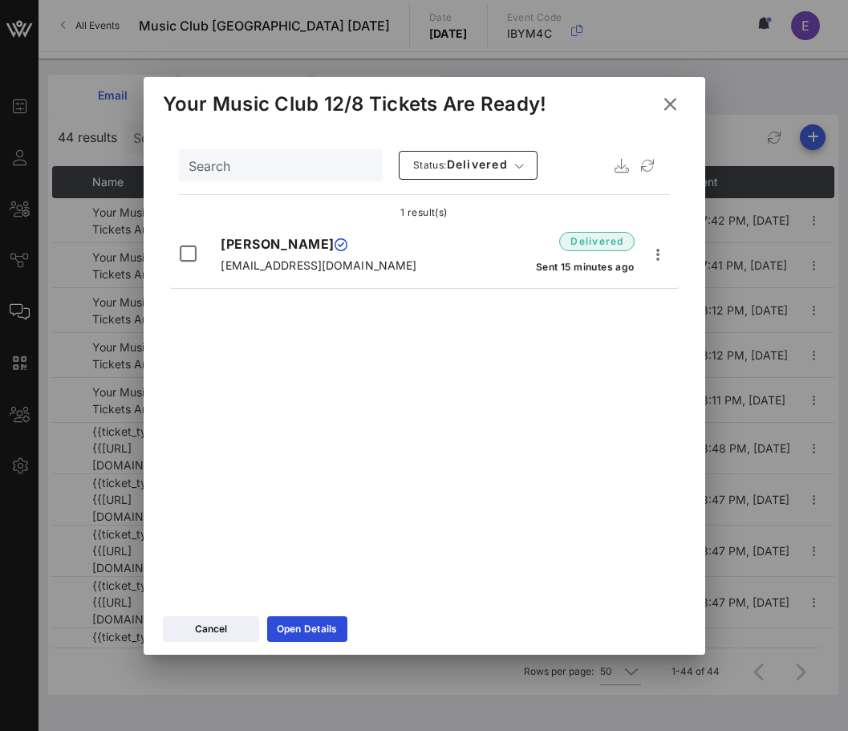
click at [669, 100] on icon at bounding box center [671, 104] width 22 height 19
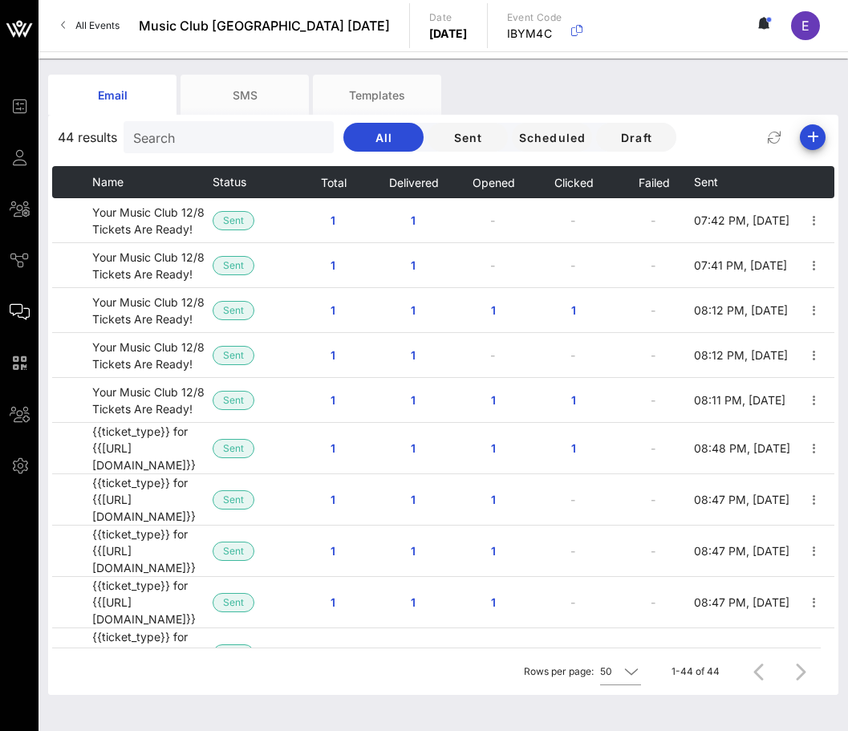
click at [81, 30] on span "All Events" at bounding box center [97, 25] width 44 height 12
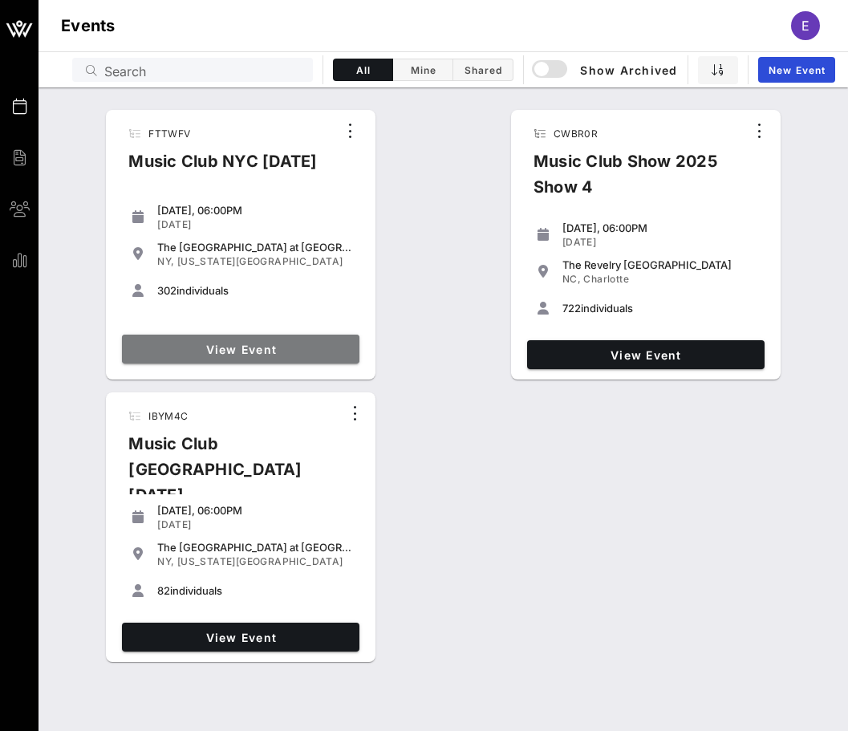
click at [211, 348] on span "View Event" at bounding box center [240, 350] width 225 height 14
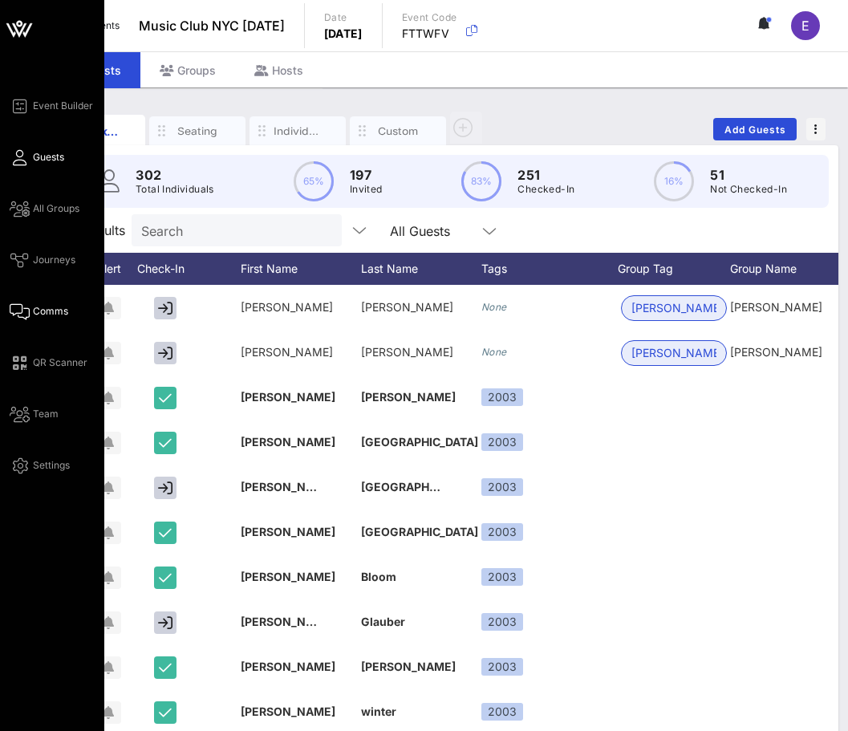
click at [41, 315] on span "Comms" at bounding box center [50, 311] width 35 height 14
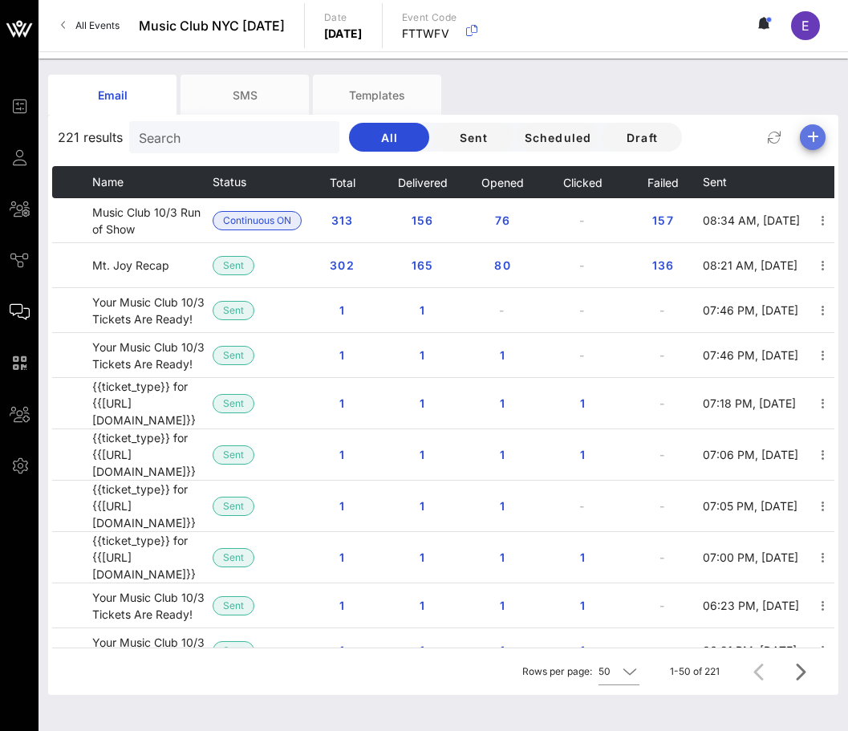
click at [810, 141] on icon "button" at bounding box center [812, 137] width 19 height 19
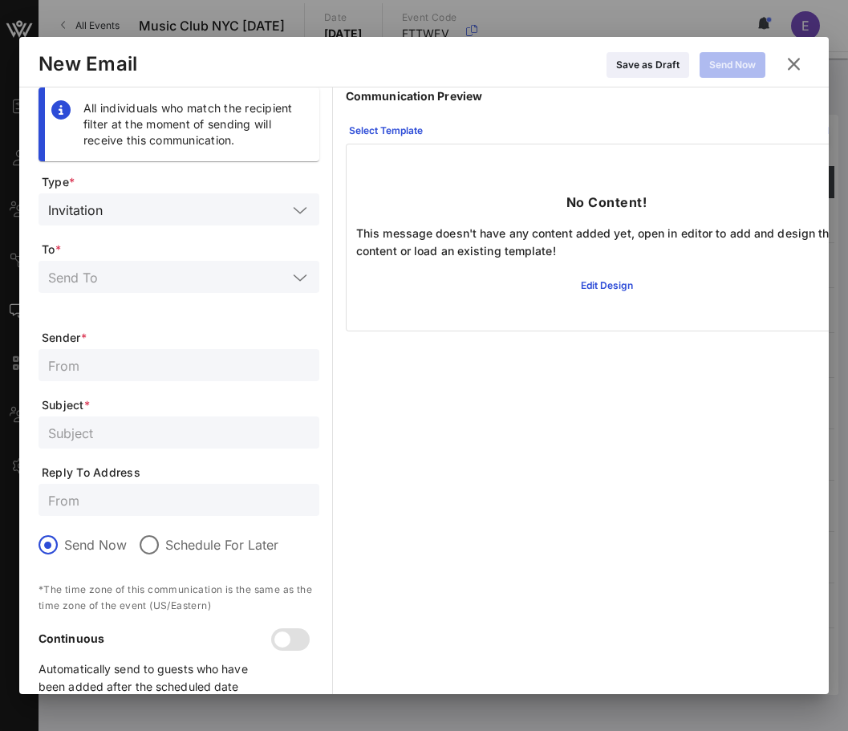
click at [157, 278] on input "text" at bounding box center [167, 276] width 239 height 21
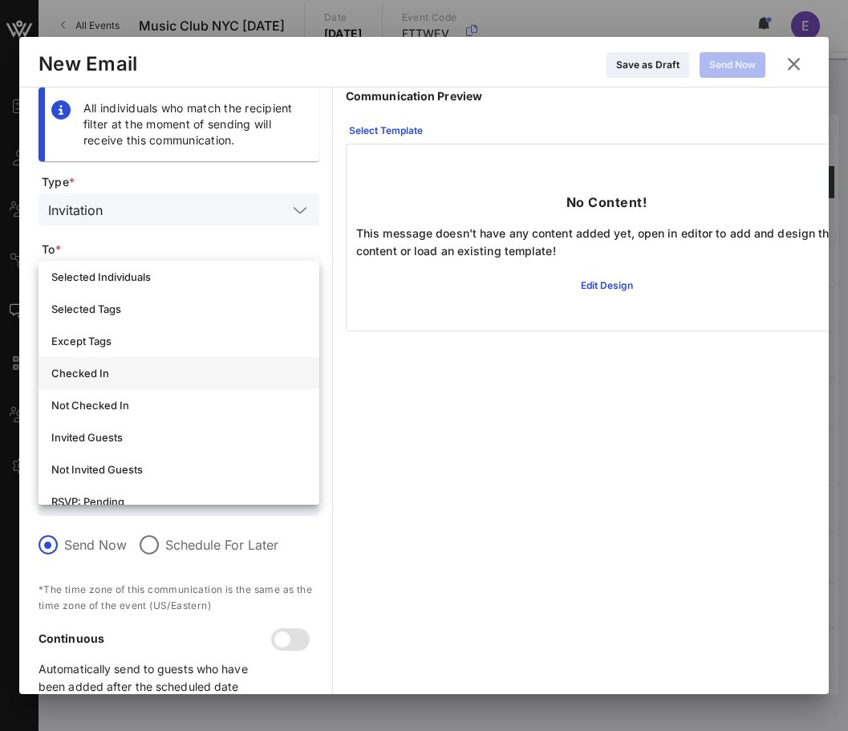
scroll to position [105, 0]
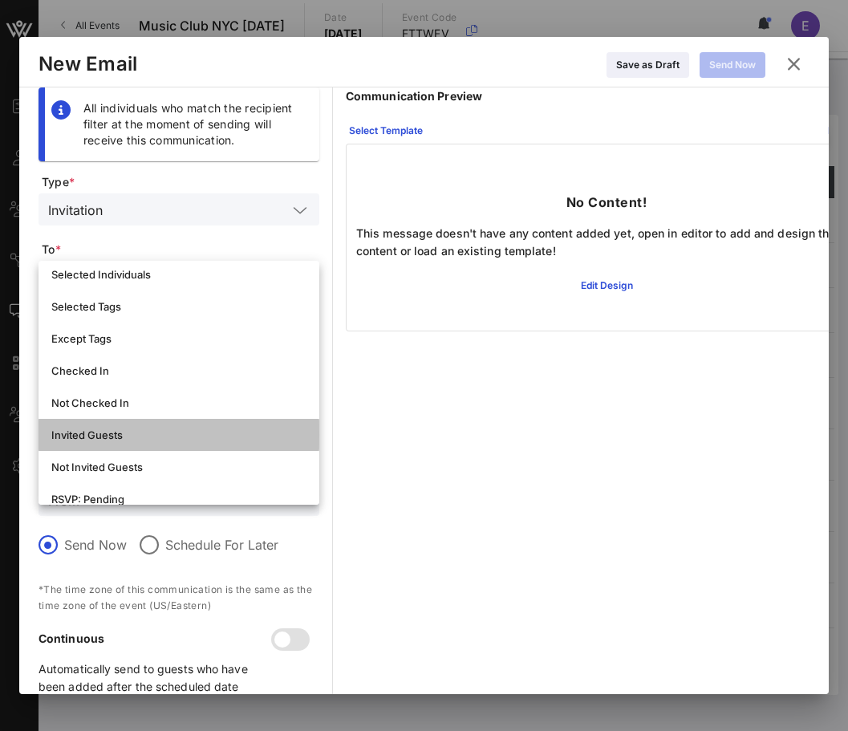
click at [127, 436] on div "Invited Guests" at bounding box center [178, 435] width 255 height 13
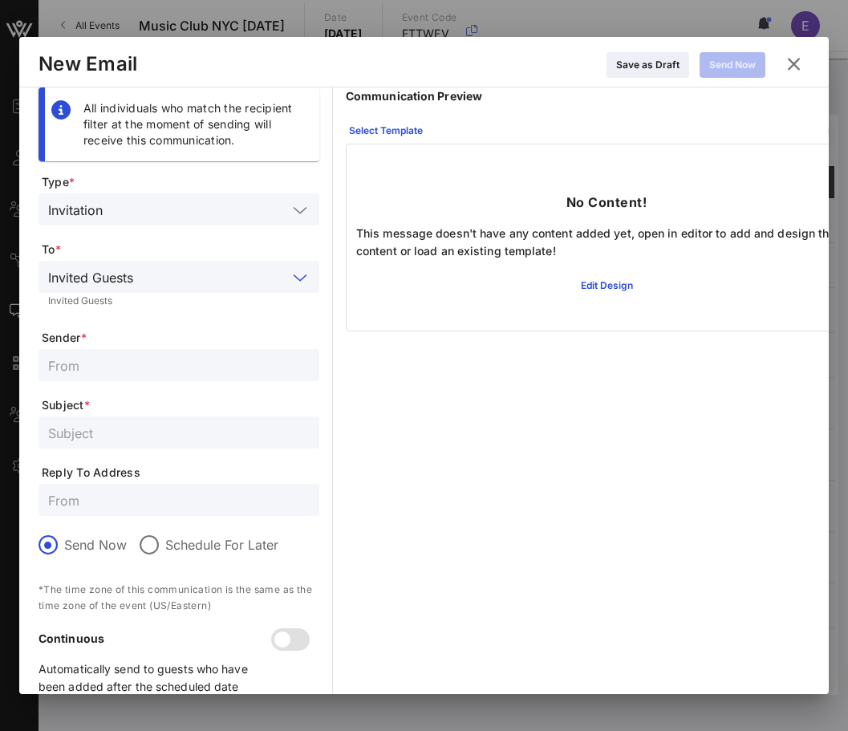
click at [145, 284] on input "text" at bounding box center [214, 276] width 148 height 21
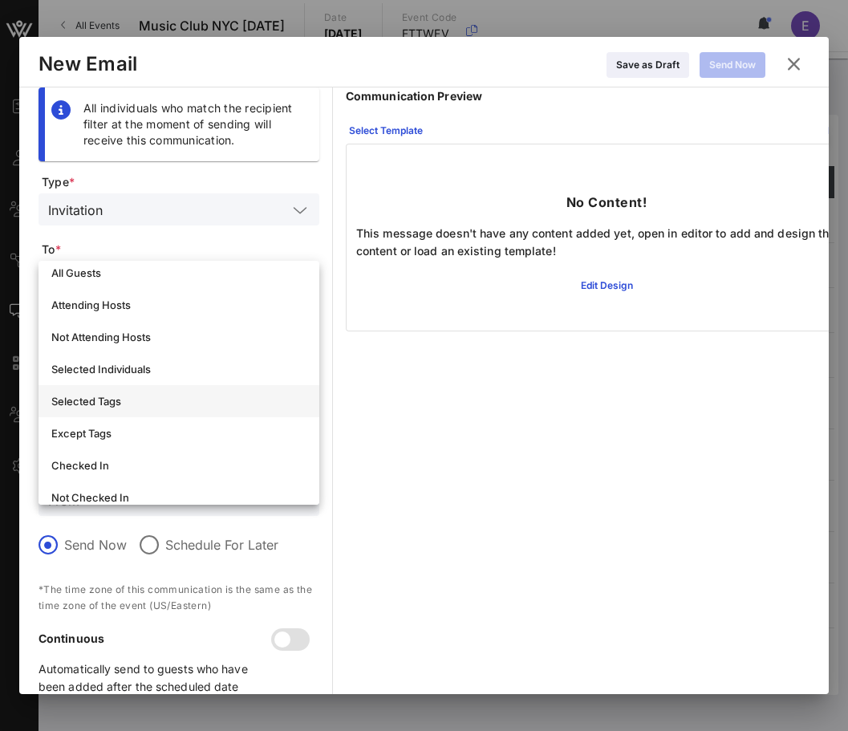
scroll to position [0, 0]
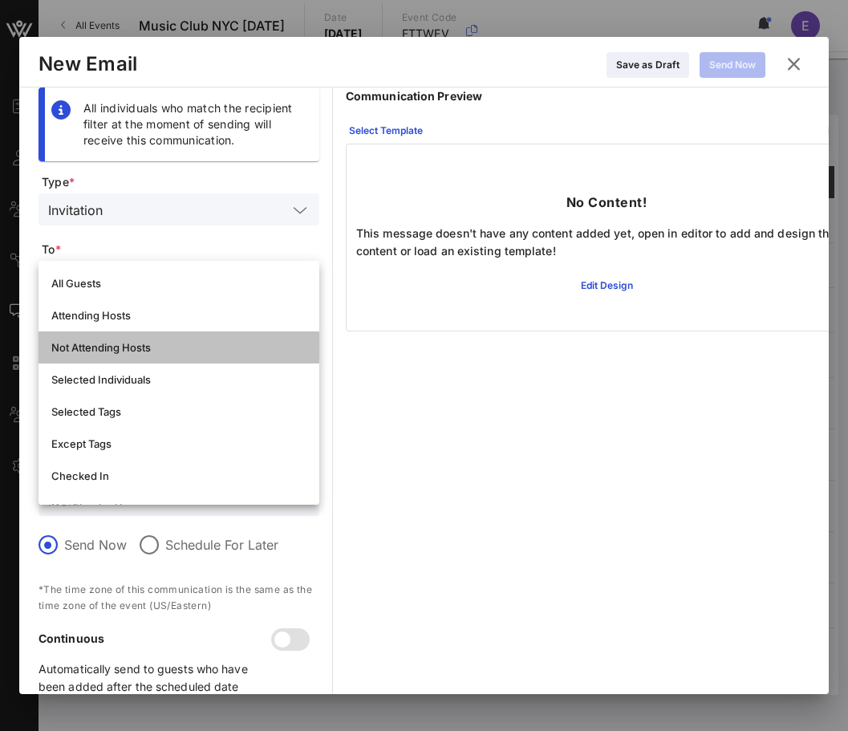
click at [137, 345] on div "Not Attending Hosts" at bounding box center [178, 347] width 255 height 13
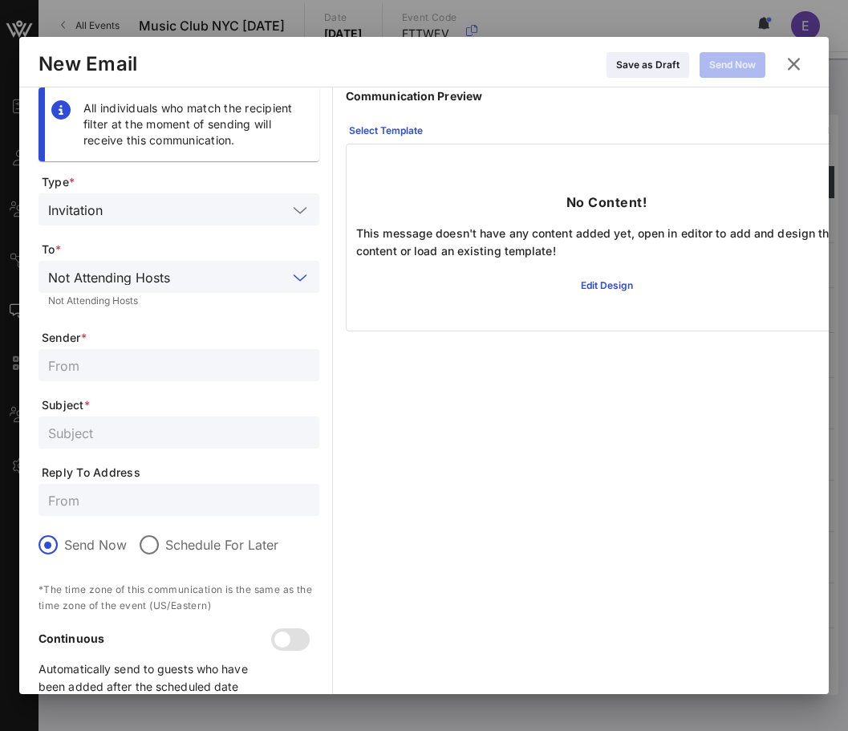
click at [144, 262] on div "Not Attending Hosts" at bounding box center [179, 277] width 262 height 32
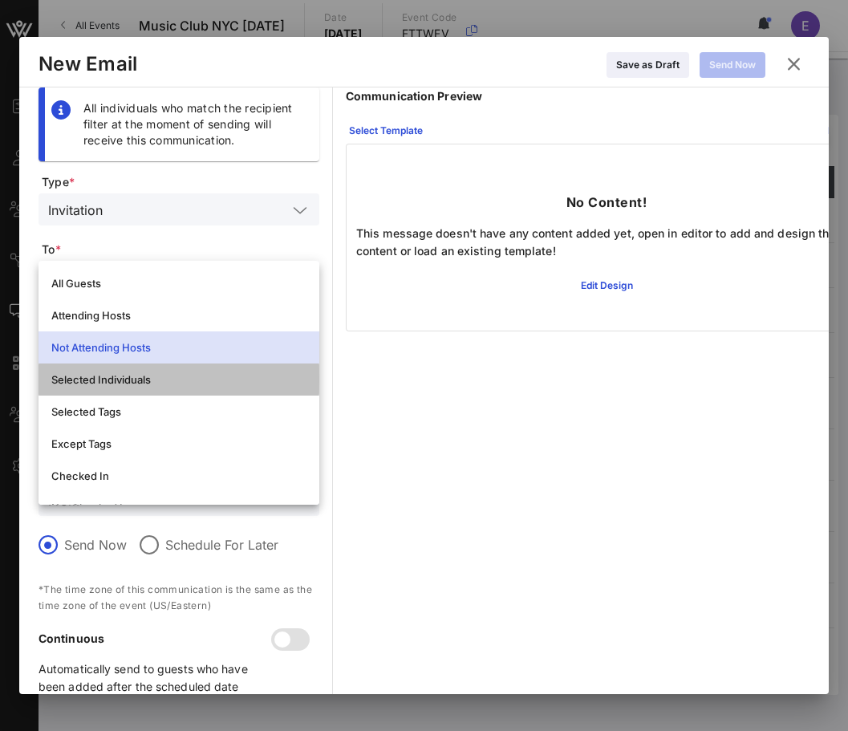
click at [143, 369] on div "Selected Individuals" at bounding box center [178, 380] width 255 height 26
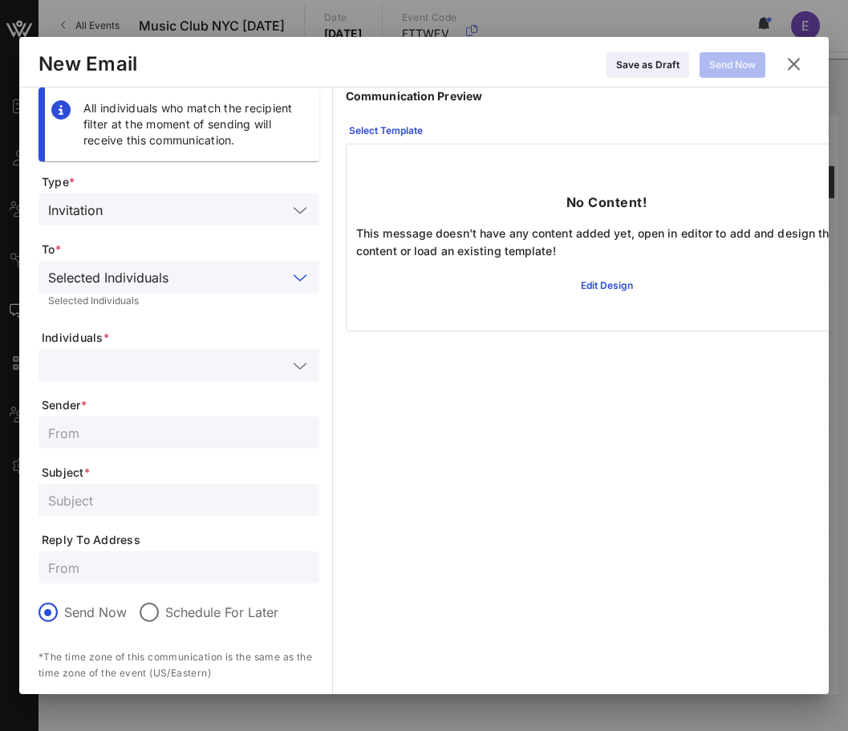
click at [146, 350] on div at bounding box center [179, 365] width 262 height 32
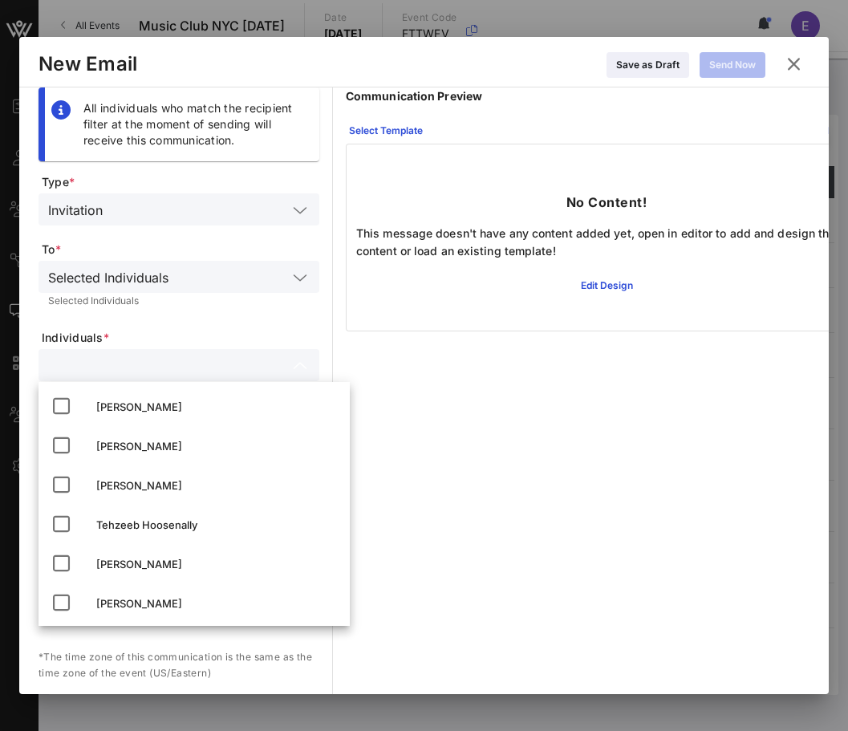
scroll to position [11643, 0]
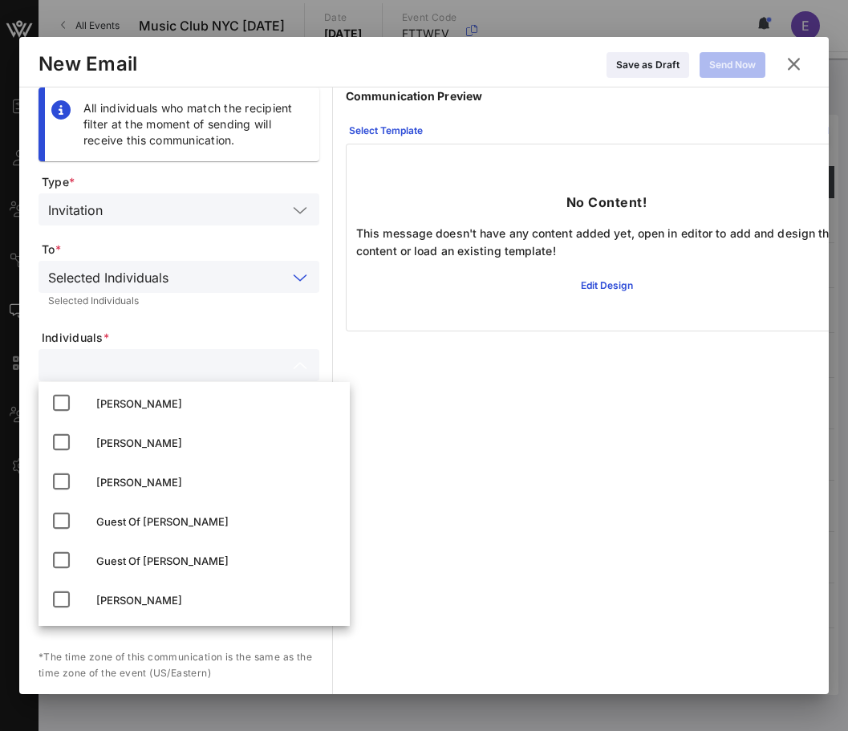
click at [270, 284] on input "text" at bounding box center [231, 276] width 112 height 21
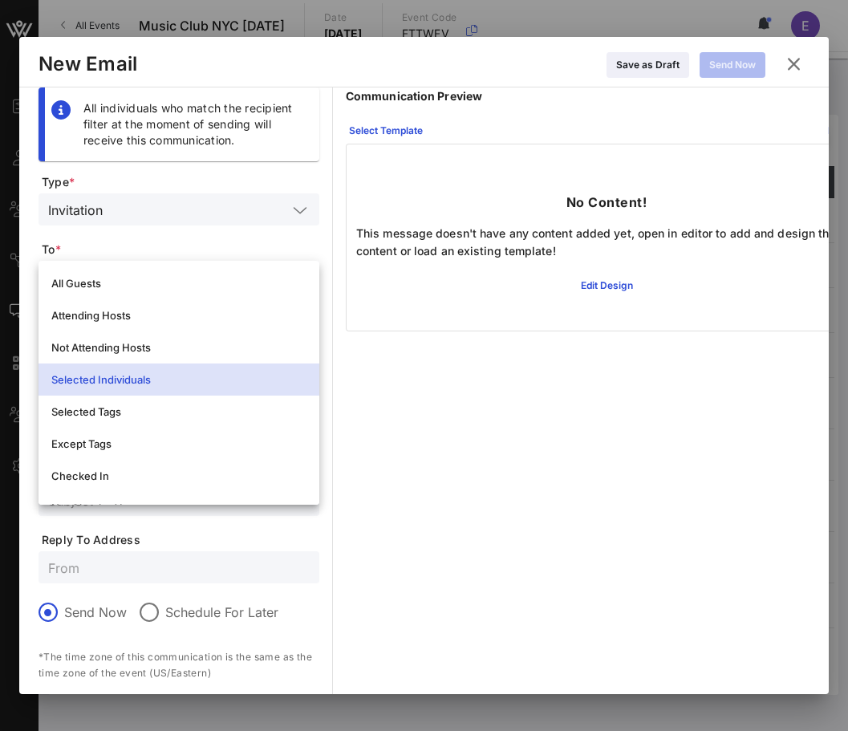
click at [325, 231] on div "All individuals who match the recipient filter at the moment of sending will re…" at bounding box center [424, 431] width 771 height 688
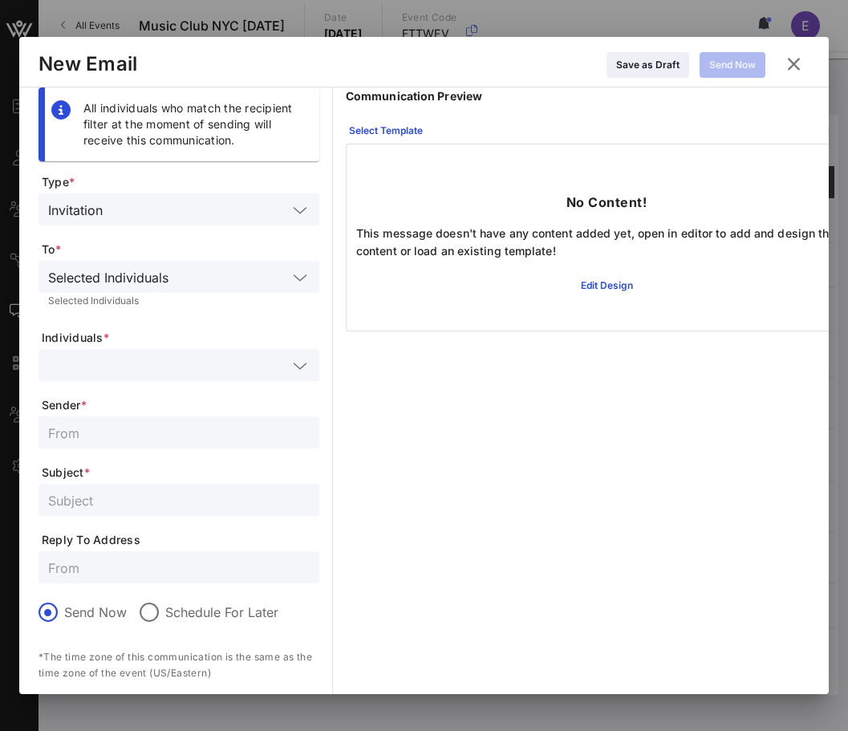
click at [794, 62] on icon at bounding box center [794, 64] width 22 height 19
